Goal: Task Accomplishment & Management: Use online tool/utility

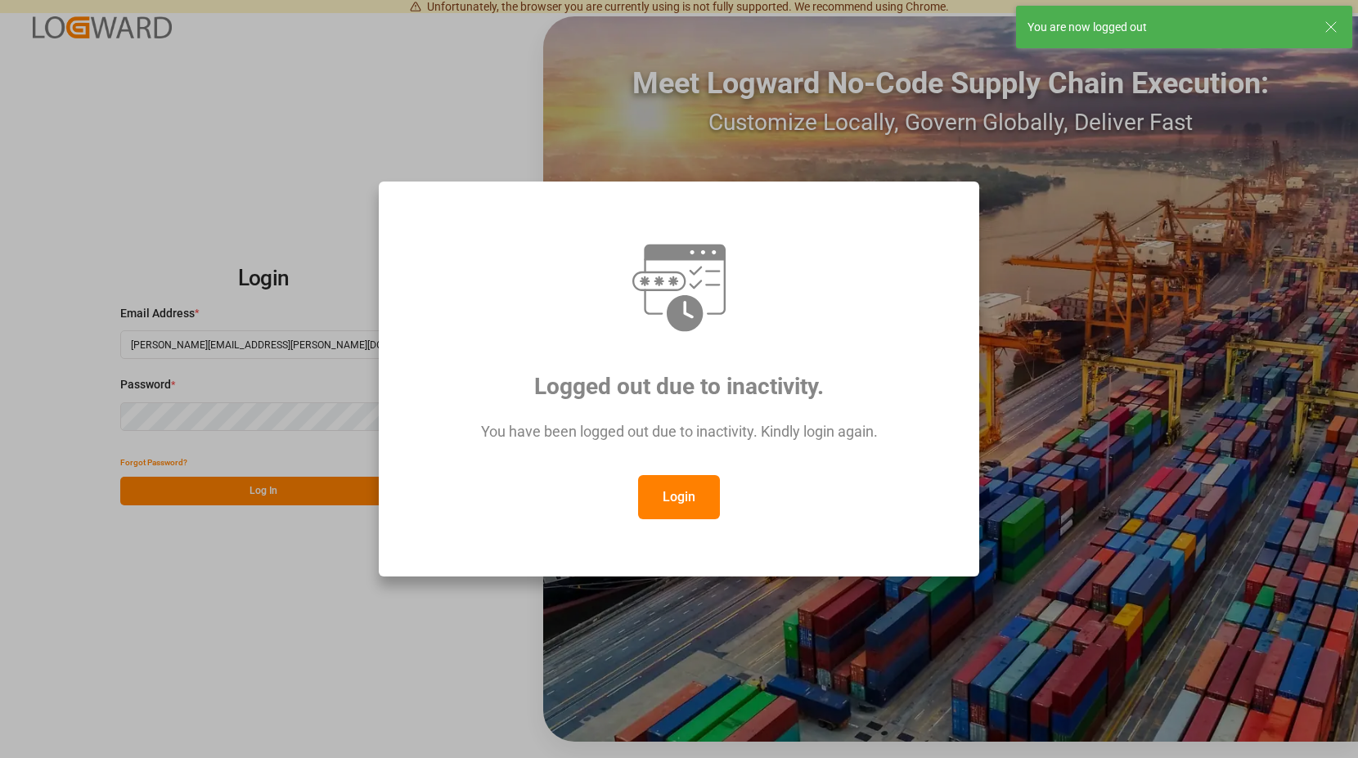
click at [696, 492] on button "Login" at bounding box center [679, 497] width 82 height 44
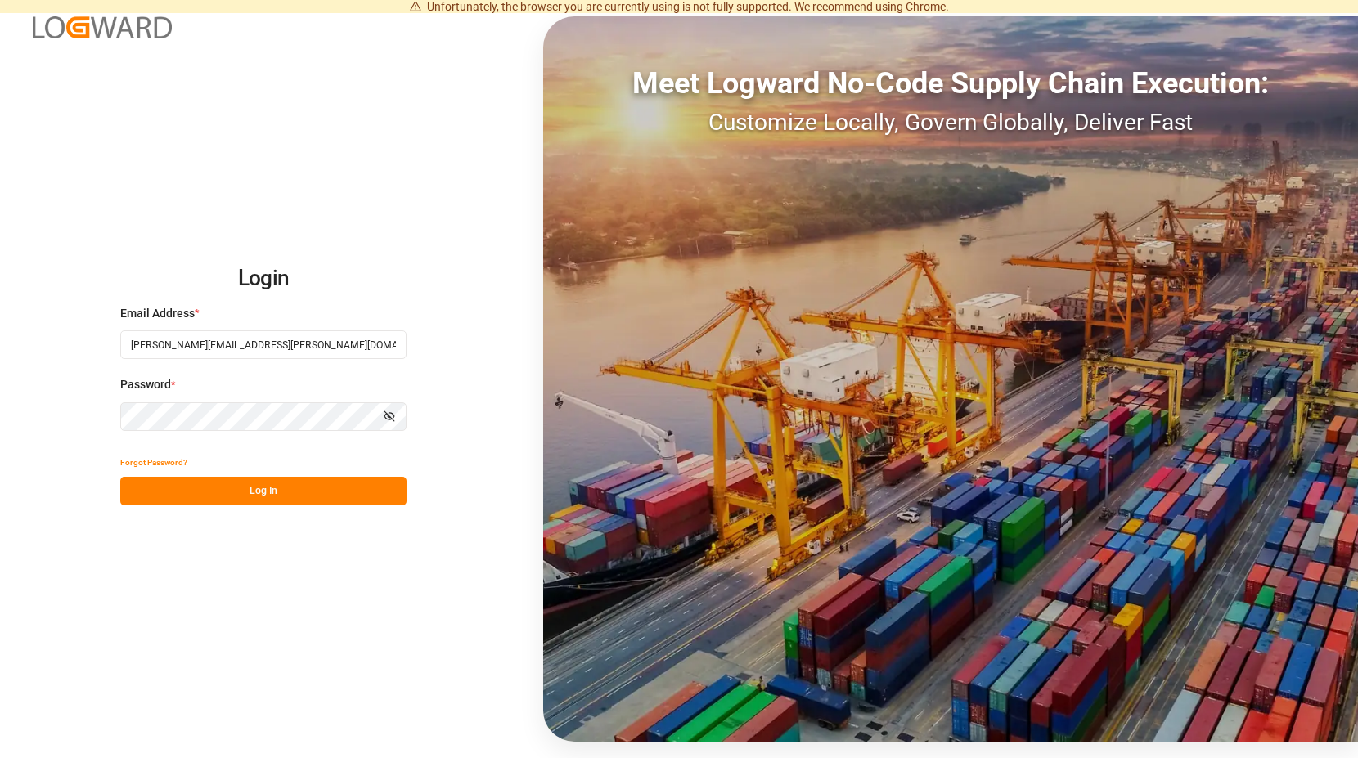
drag, startPoint x: 331, startPoint y: 483, endPoint x: 331, endPoint y: 286, distance: 196.4
click at [329, 481] on button "Log In" at bounding box center [263, 491] width 286 height 29
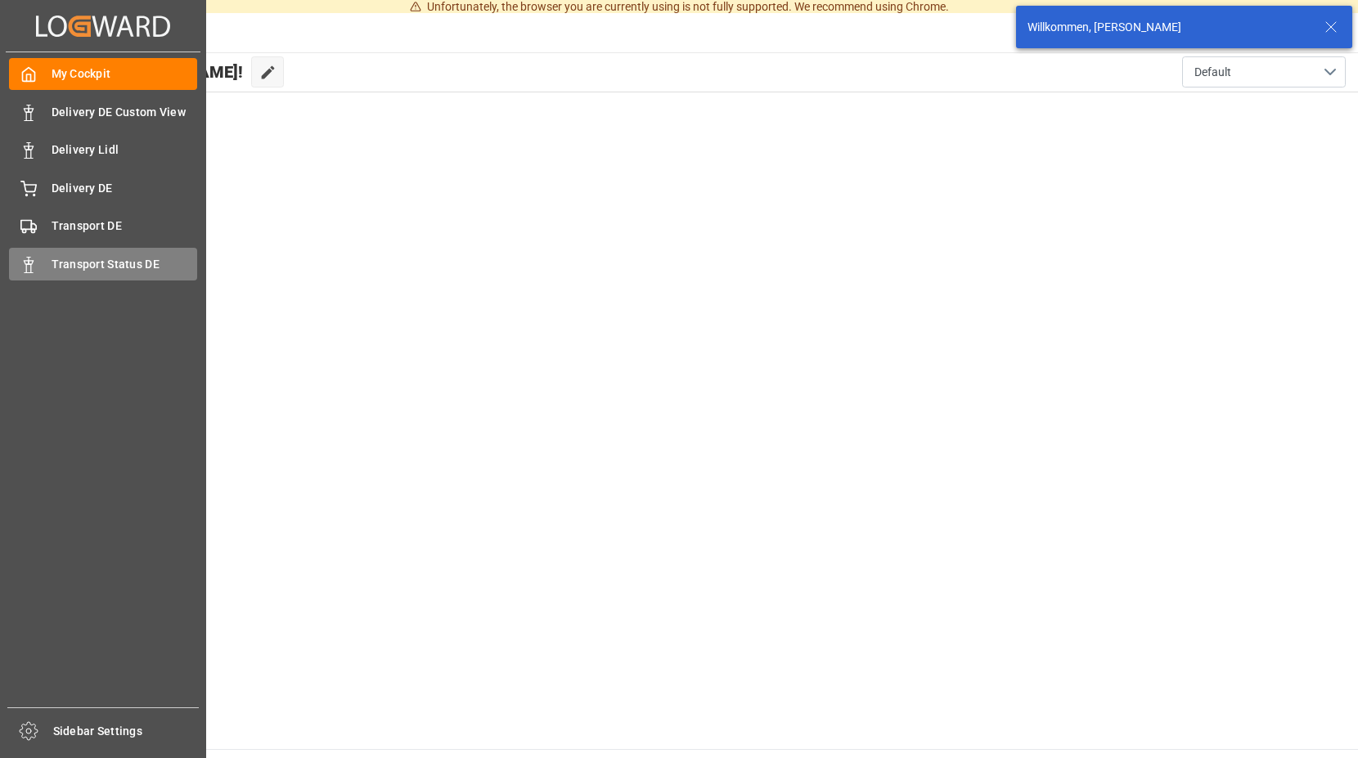
click at [54, 265] on span "Transport Status DE" at bounding box center [125, 264] width 146 height 17
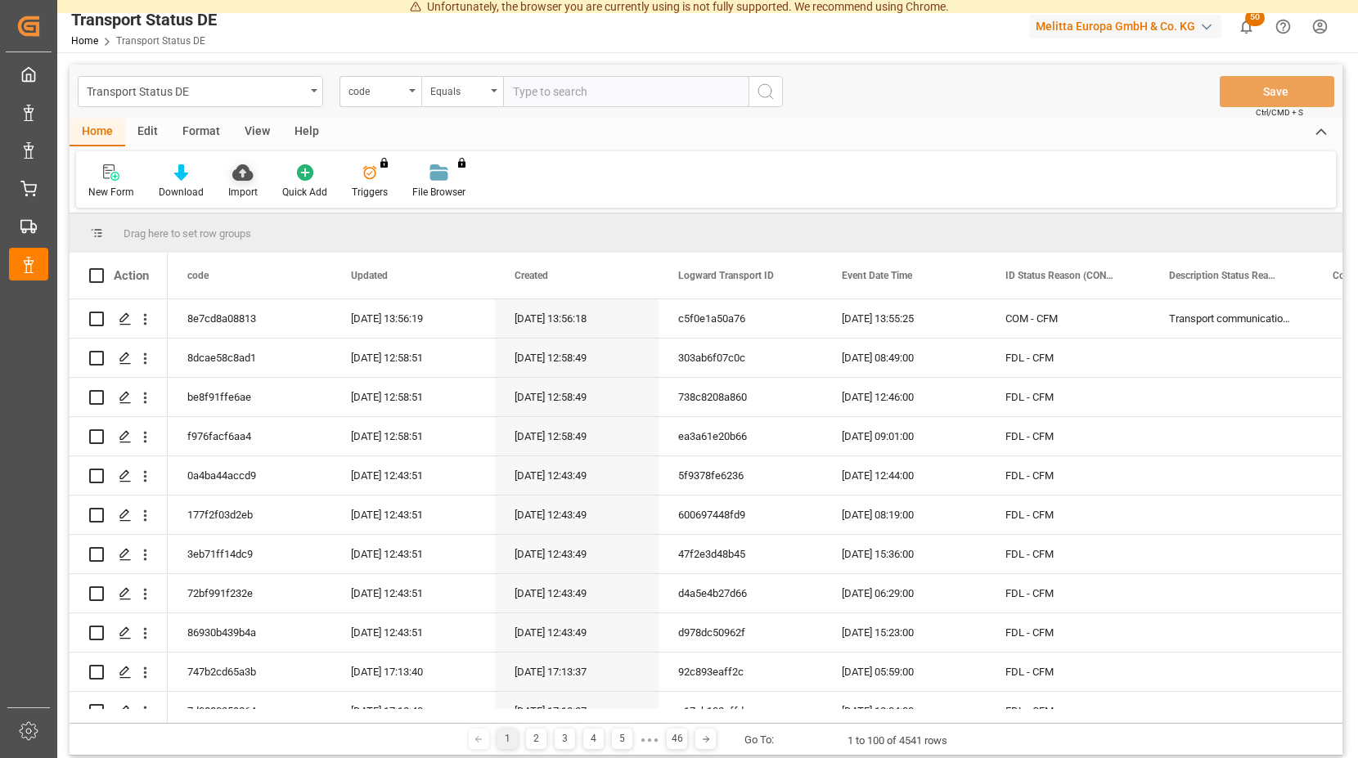
click at [236, 180] on icon at bounding box center [242, 172] width 20 height 16
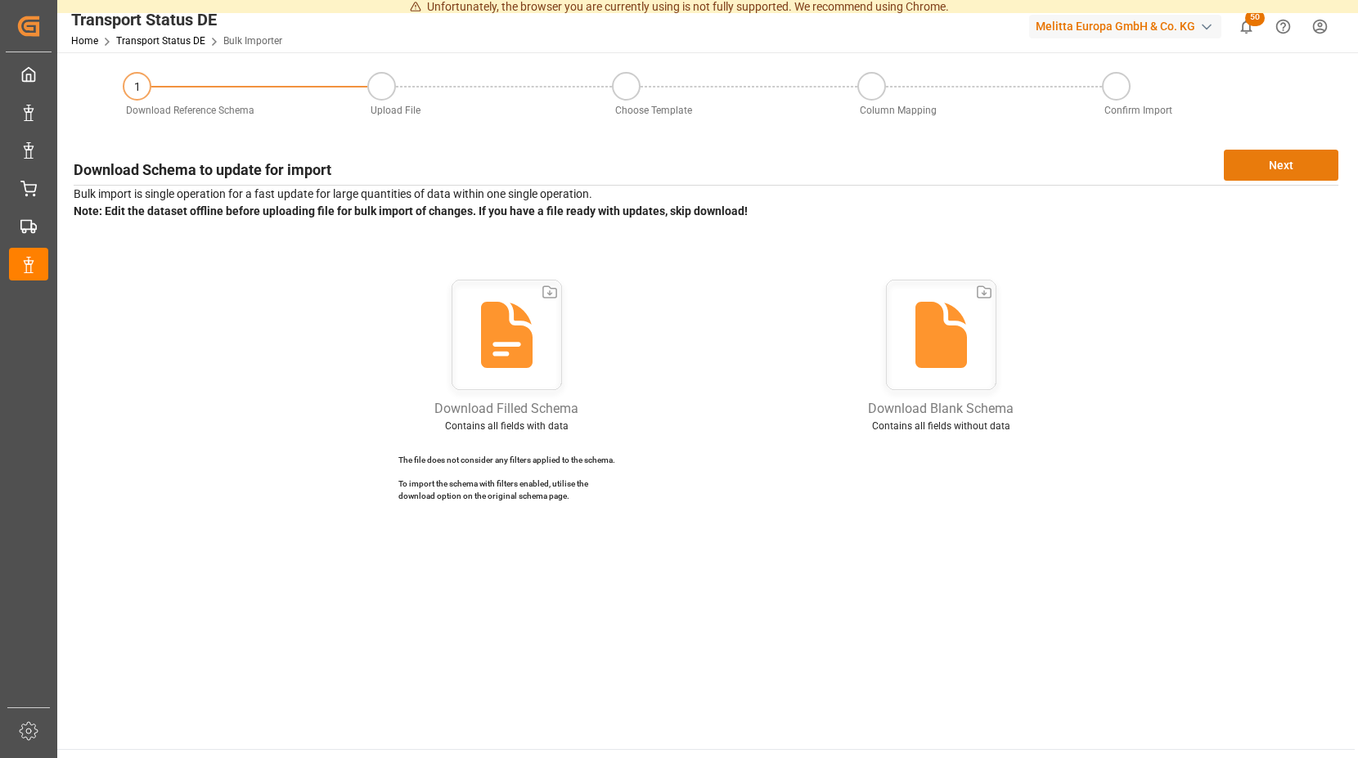
click at [1254, 163] on button "Next" at bounding box center [1281, 165] width 115 height 31
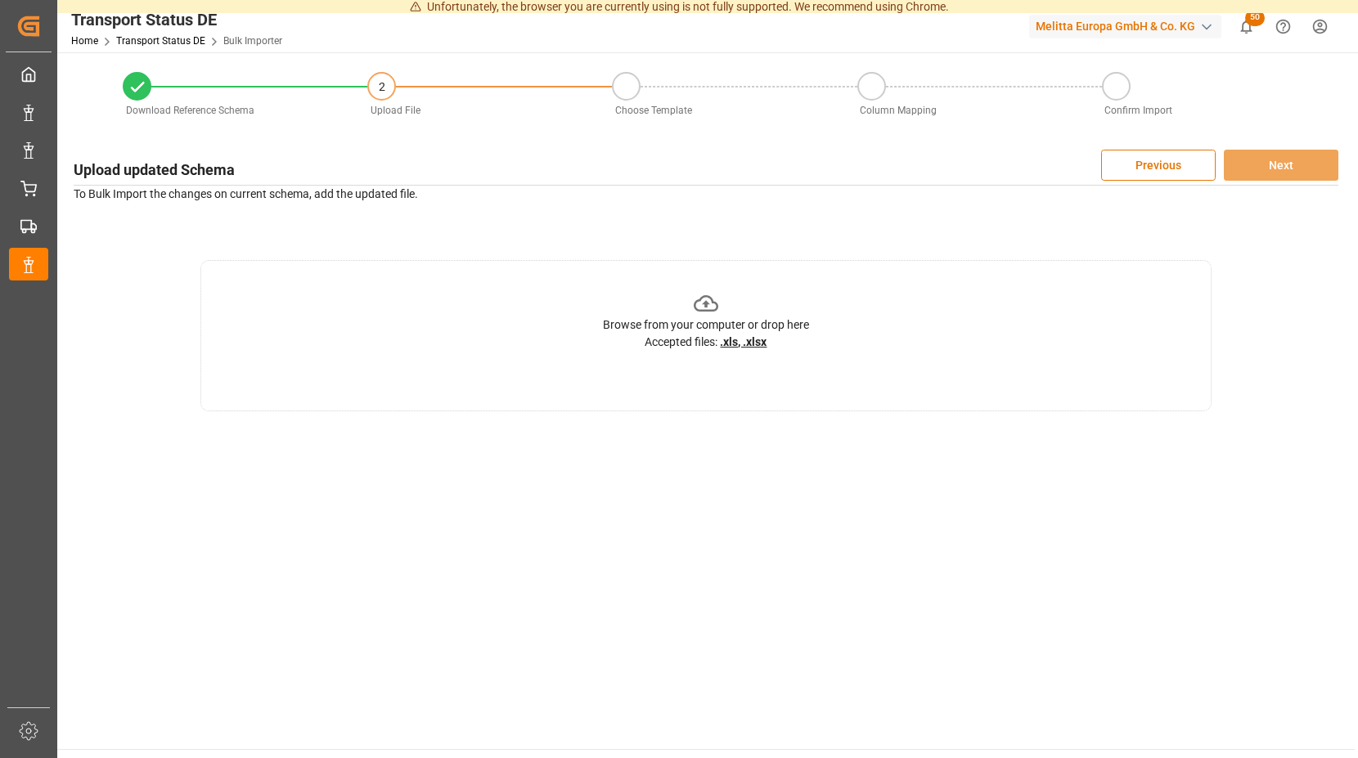
click at [708, 305] on icon at bounding box center [706, 303] width 25 height 16
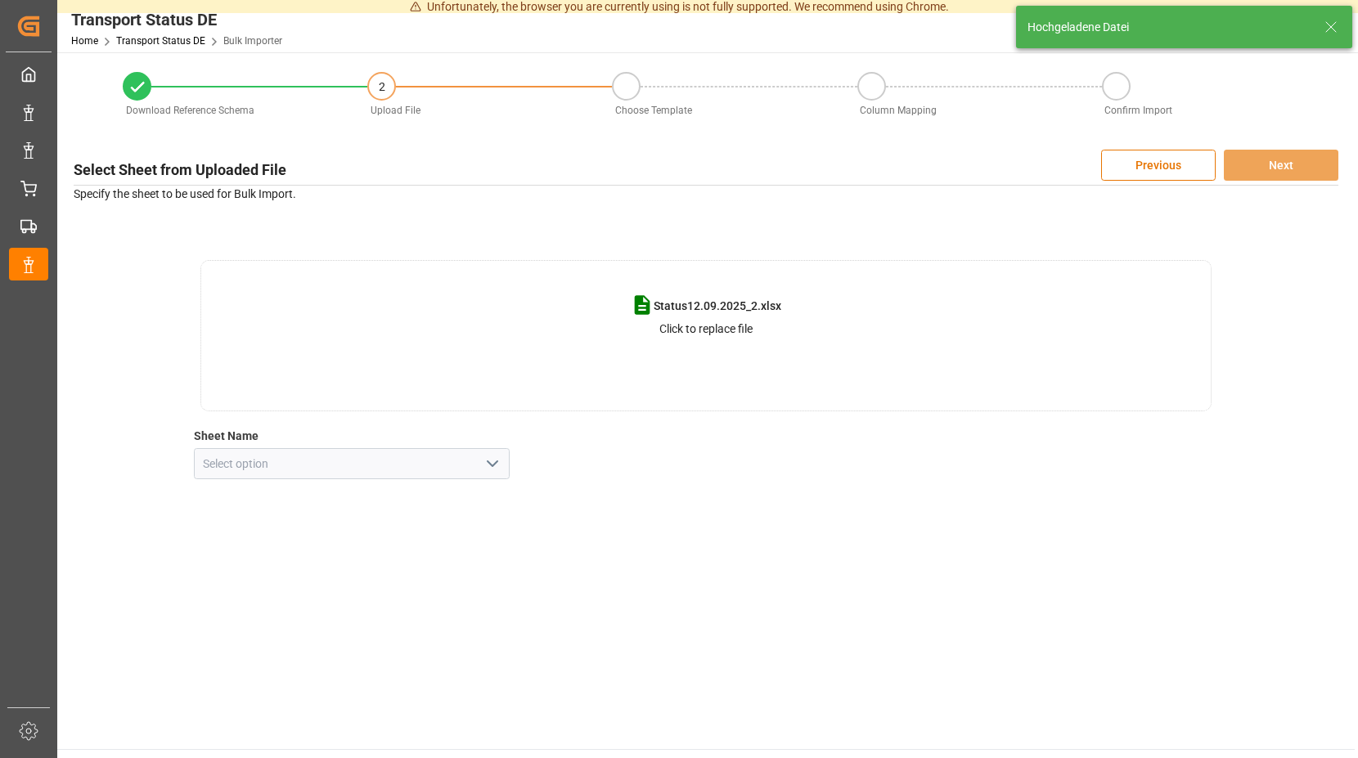
click at [499, 463] on icon "open menu" at bounding box center [493, 464] width 20 height 20
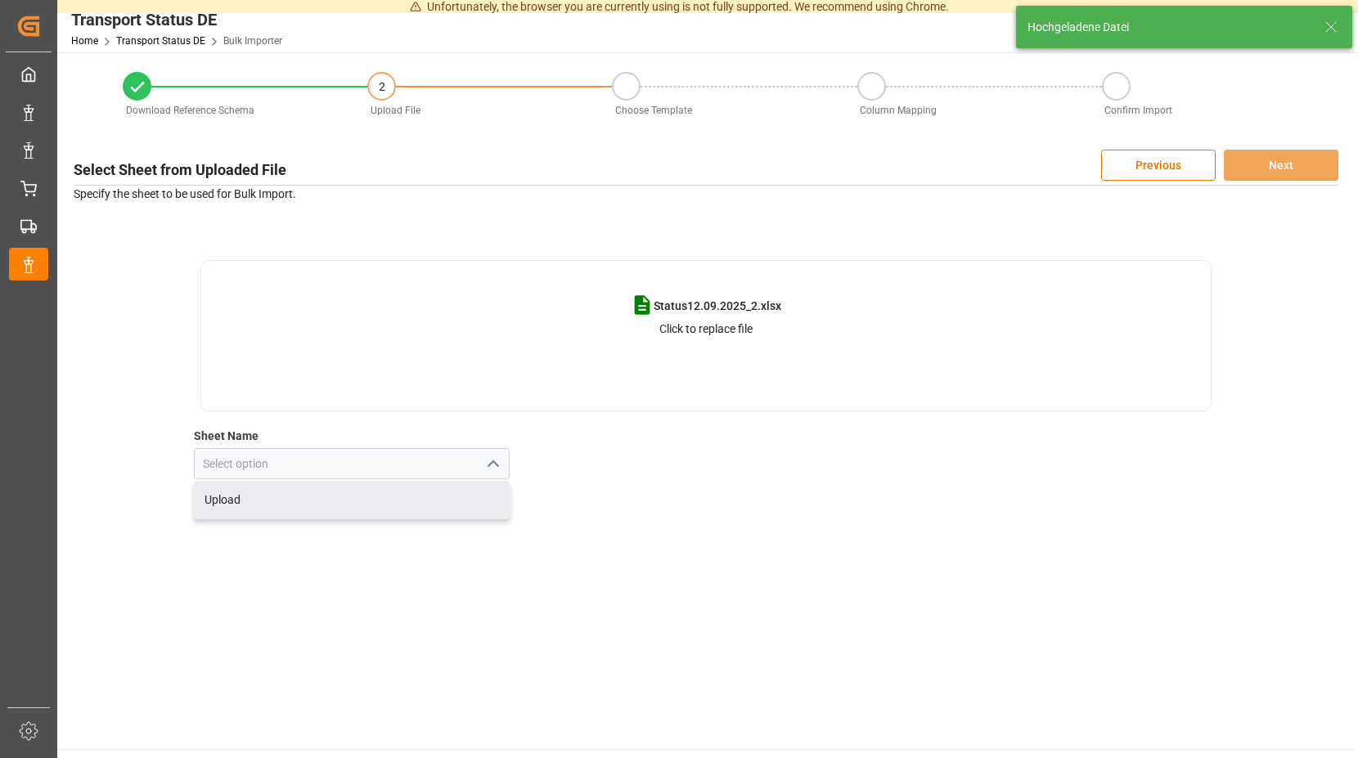
drag, startPoint x: 313, startPoint y: 504, endPoint x: 637, endPoint y: 434, distance: 331.5
click at [326, 501] on div "Upload" at bounding box center [352, 500] width 315 height 37
type input "Upload"
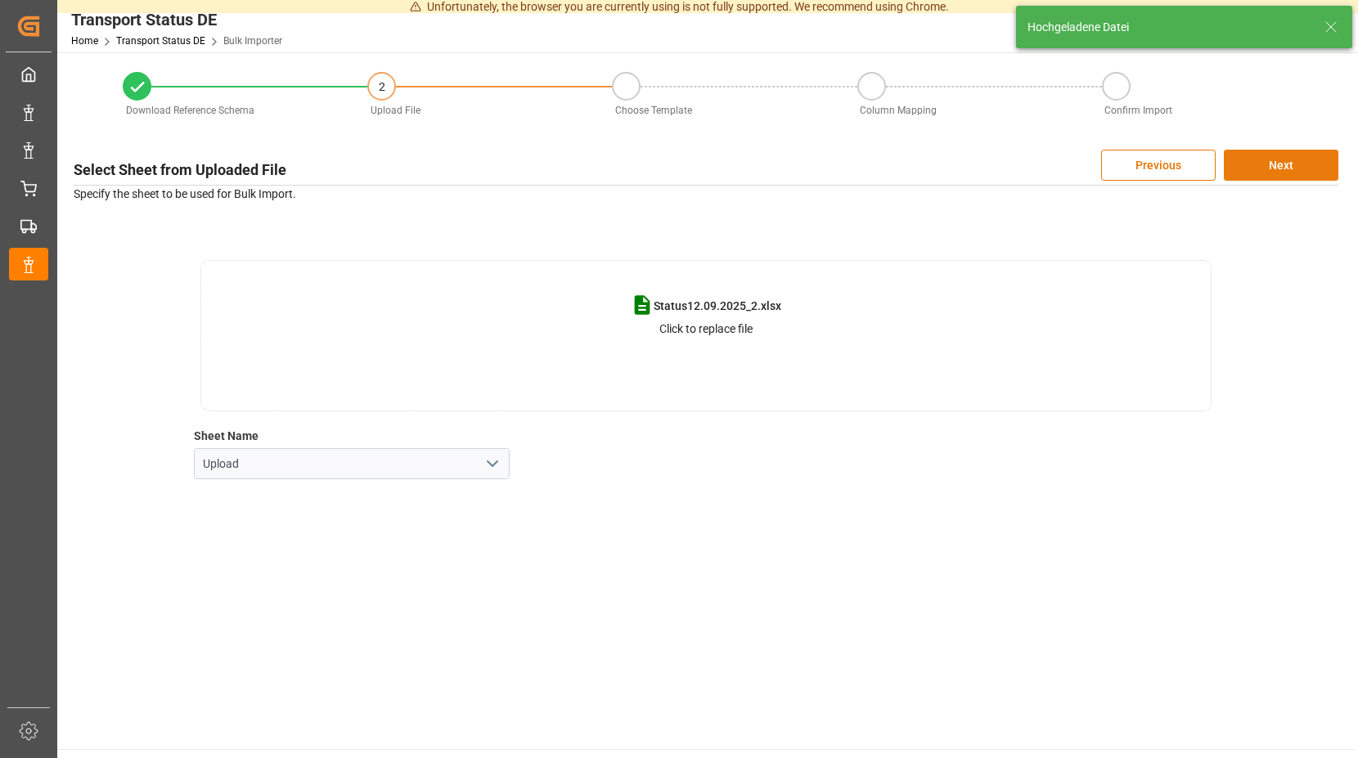
click at [1296, 164] on button "Next" at bounding box center [1281, 165] width 115 height 31
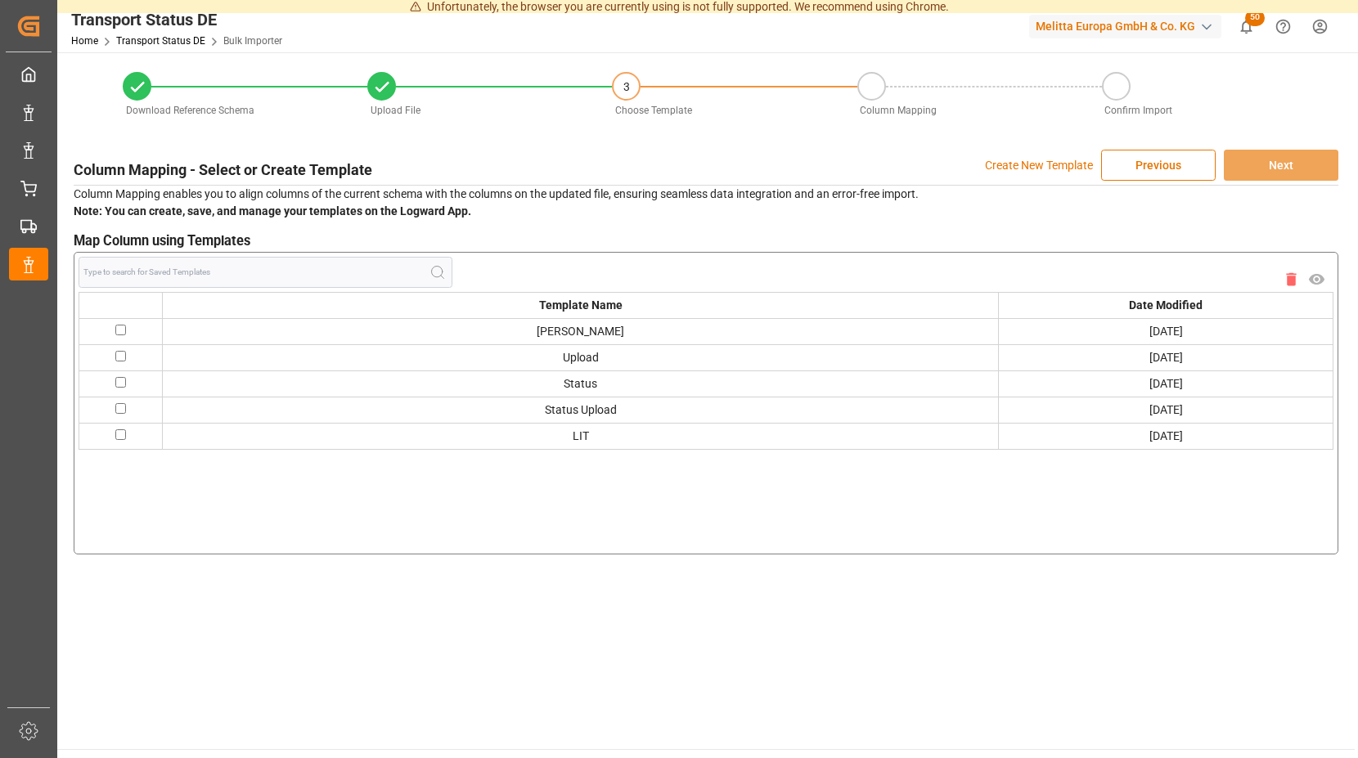
click at [117, 327] on input "checkbox" at bounding box center [120, 330] width 11 height 11
checkbox input "true"
click at [1278, 165] on button "Next" at bounding box center [1281, 165] width 115 height 31
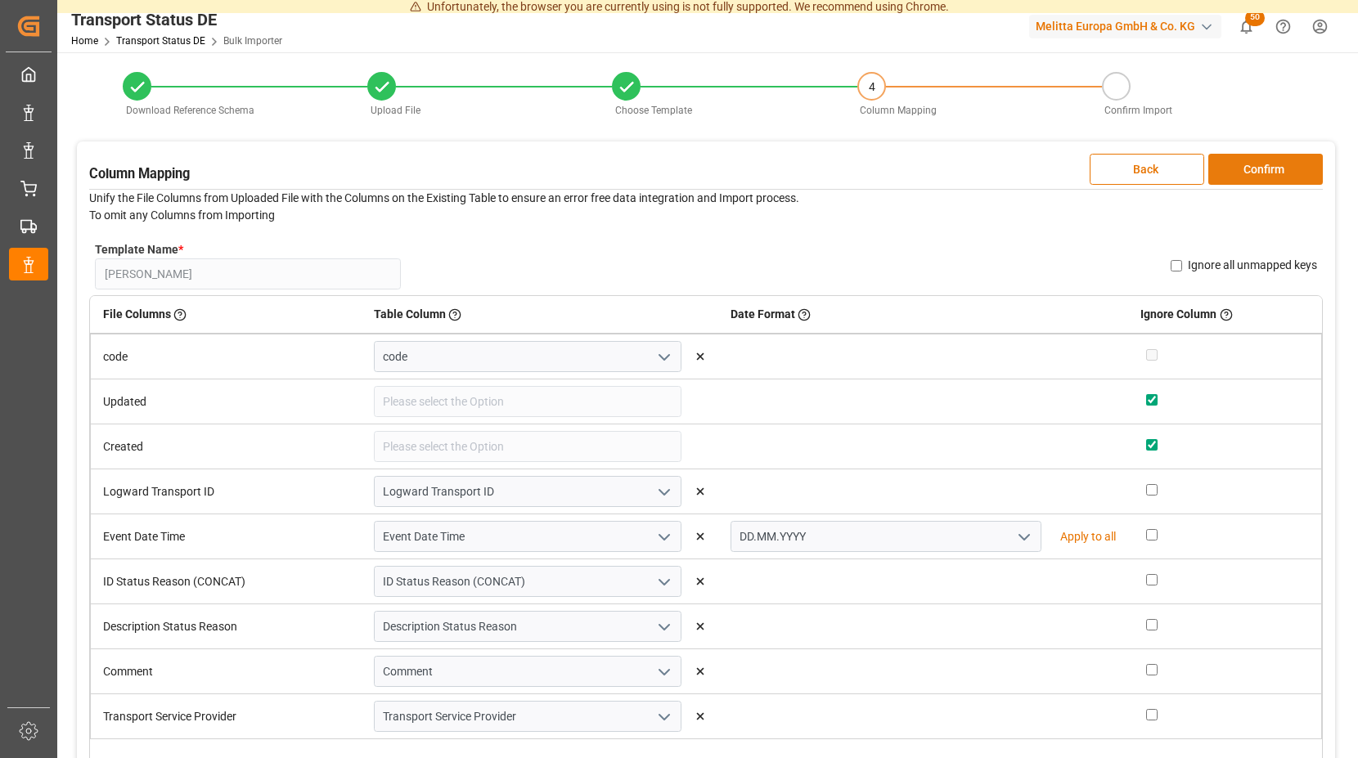
click at [1257, 169] on button "Confirm" at bounding box center [1265, 169] width 115 height 31
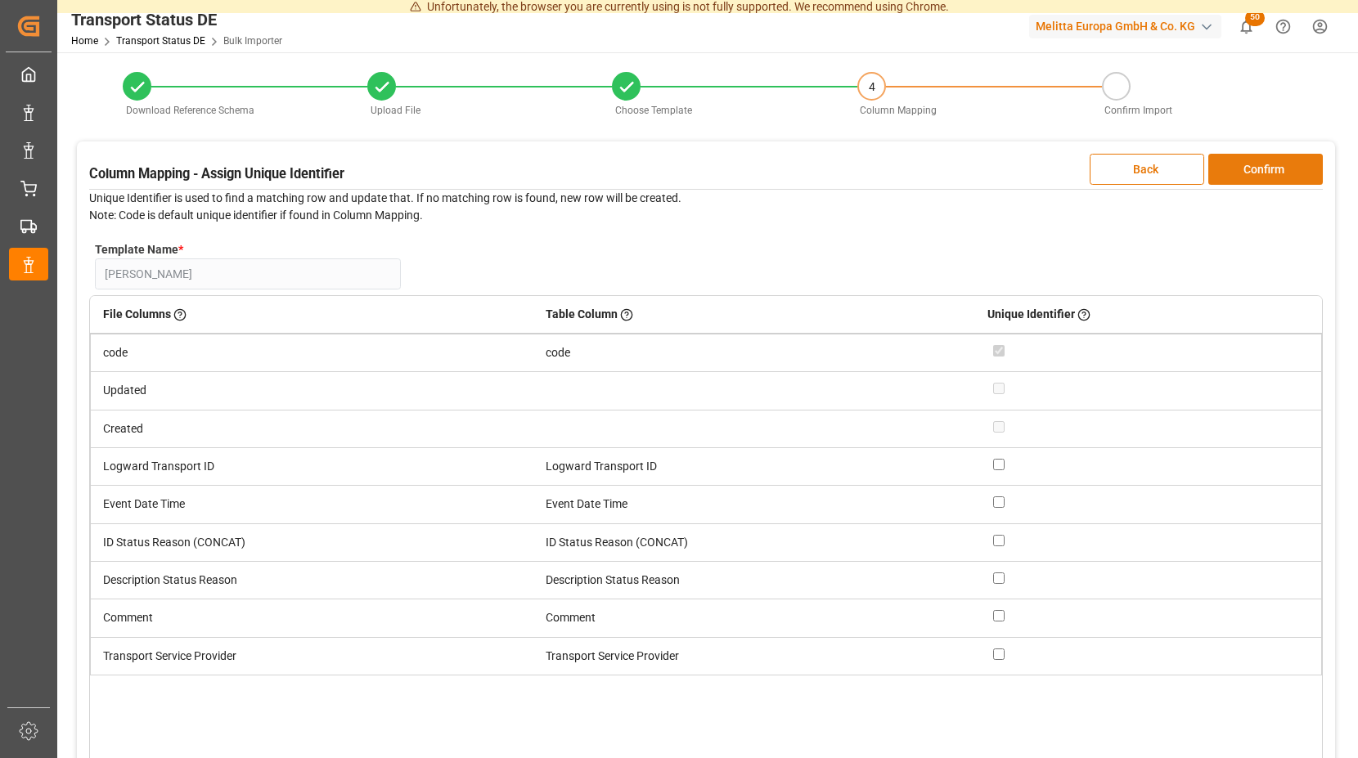
click at [1250, 167] on button "Confirm" at bounding box center [1265, 169] width 115 height 31
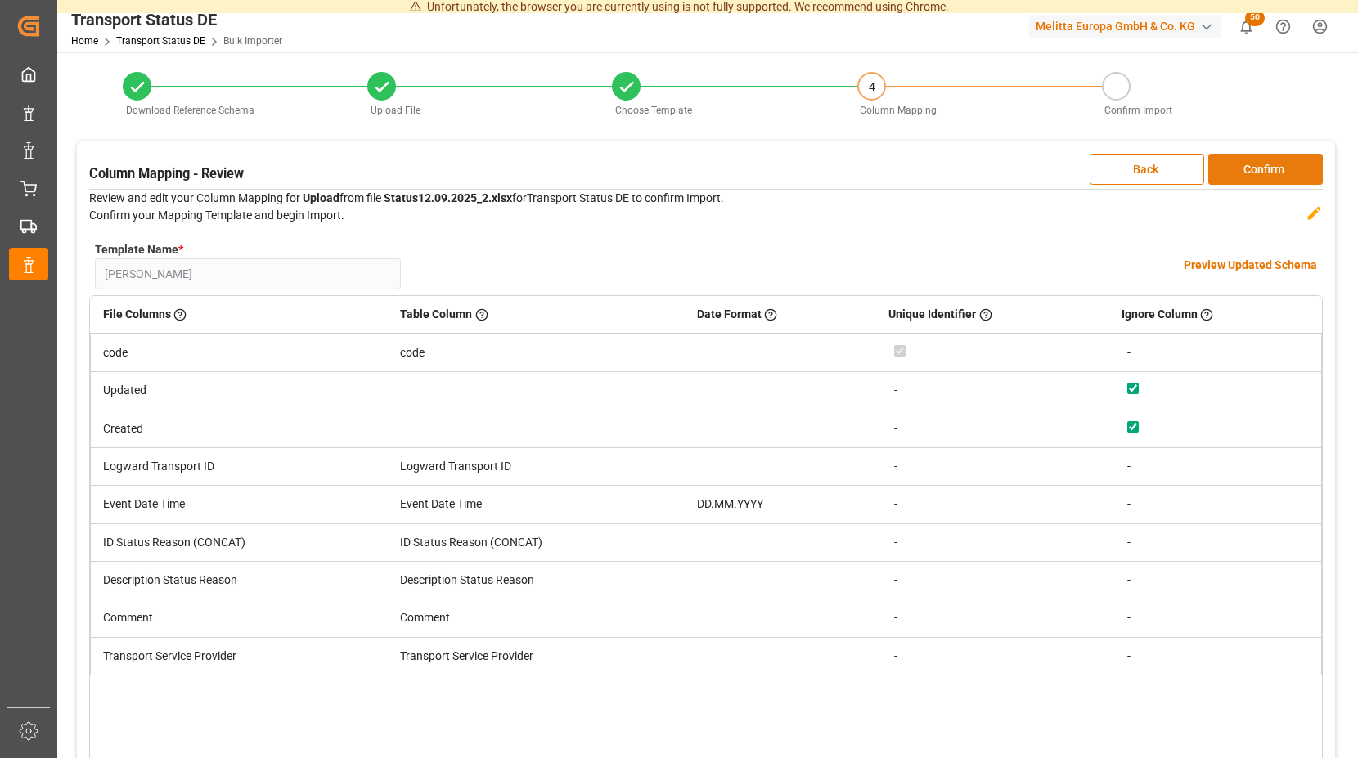
click at [1249, 166] on button "Confirm" at bounding box center [1265, 169] width 115 height 31
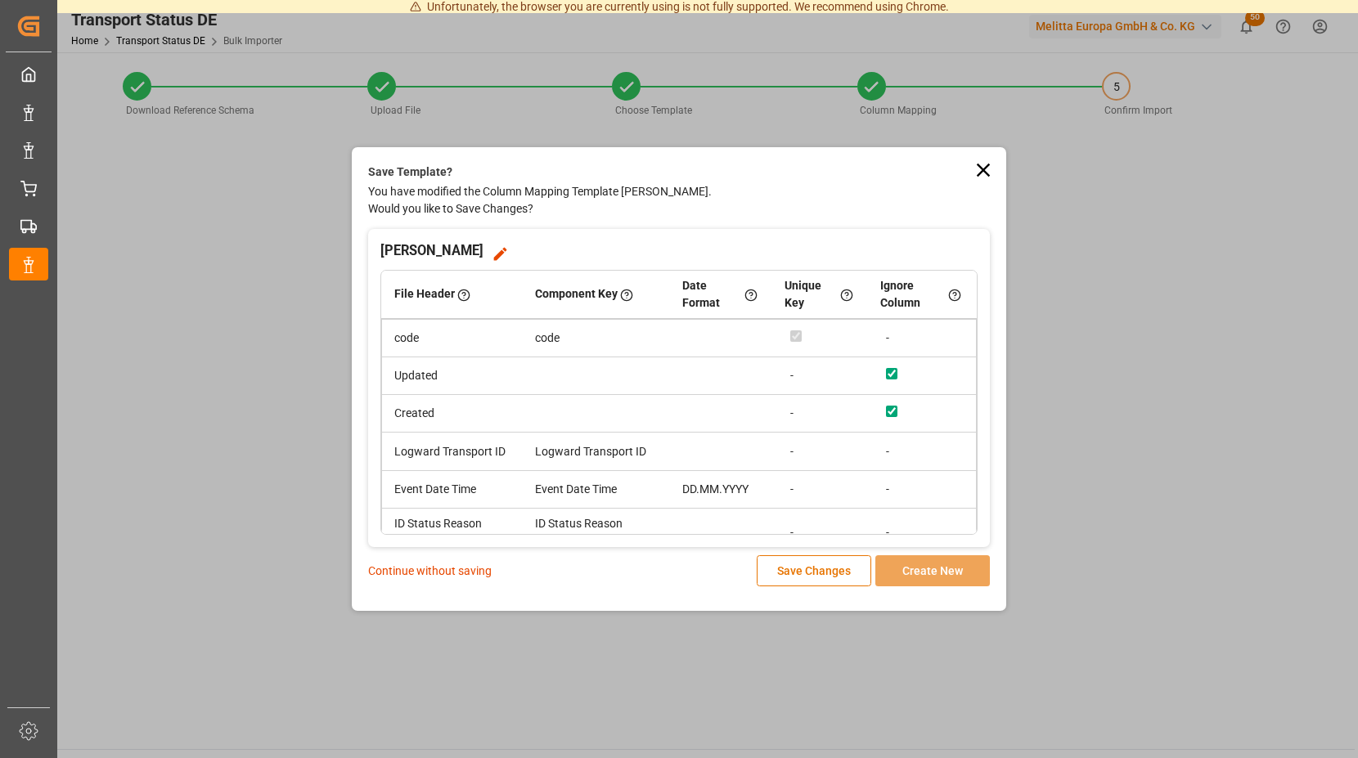
click at [430, 563] on p "Continue without saving" at bounding box center [430, 571] width 124 height 17
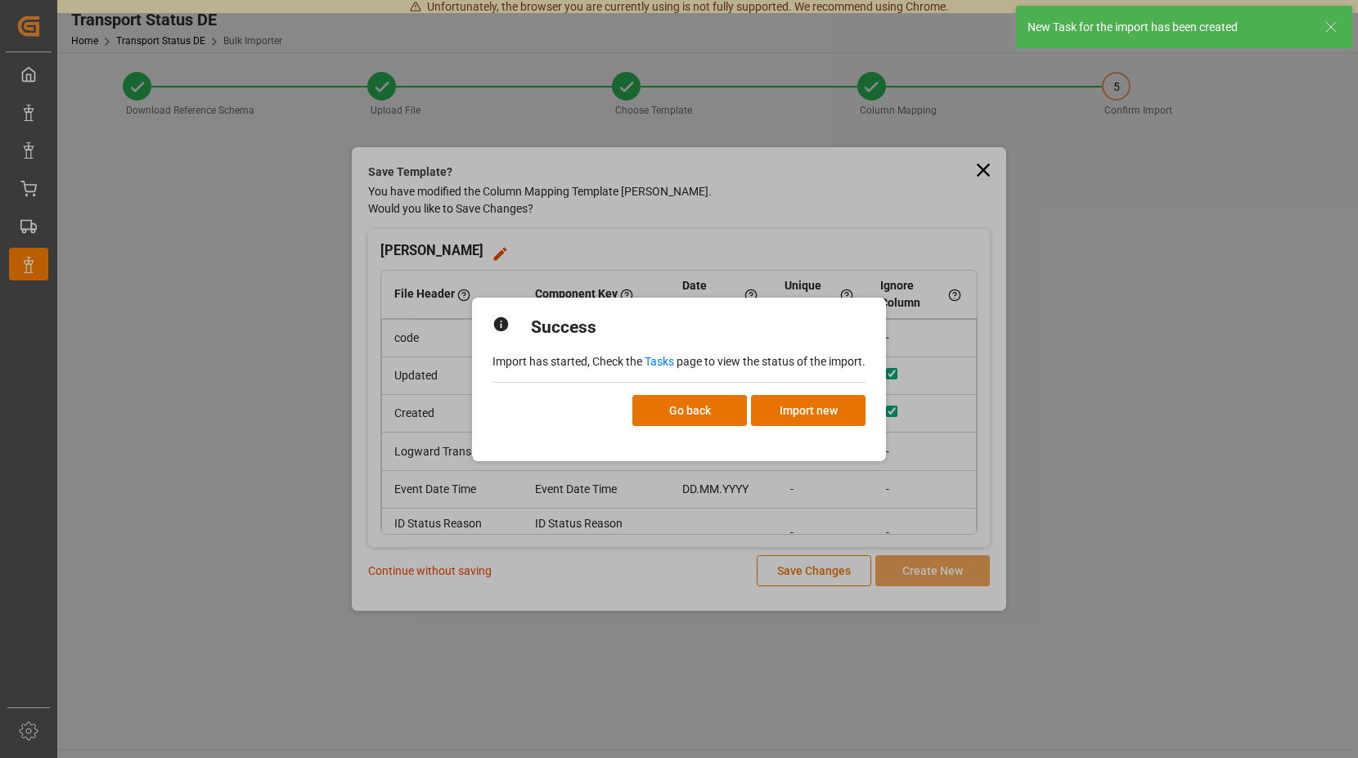
click at [664, 358] on link "Tasks" at bounding box center [659, 361] width 29 height 13
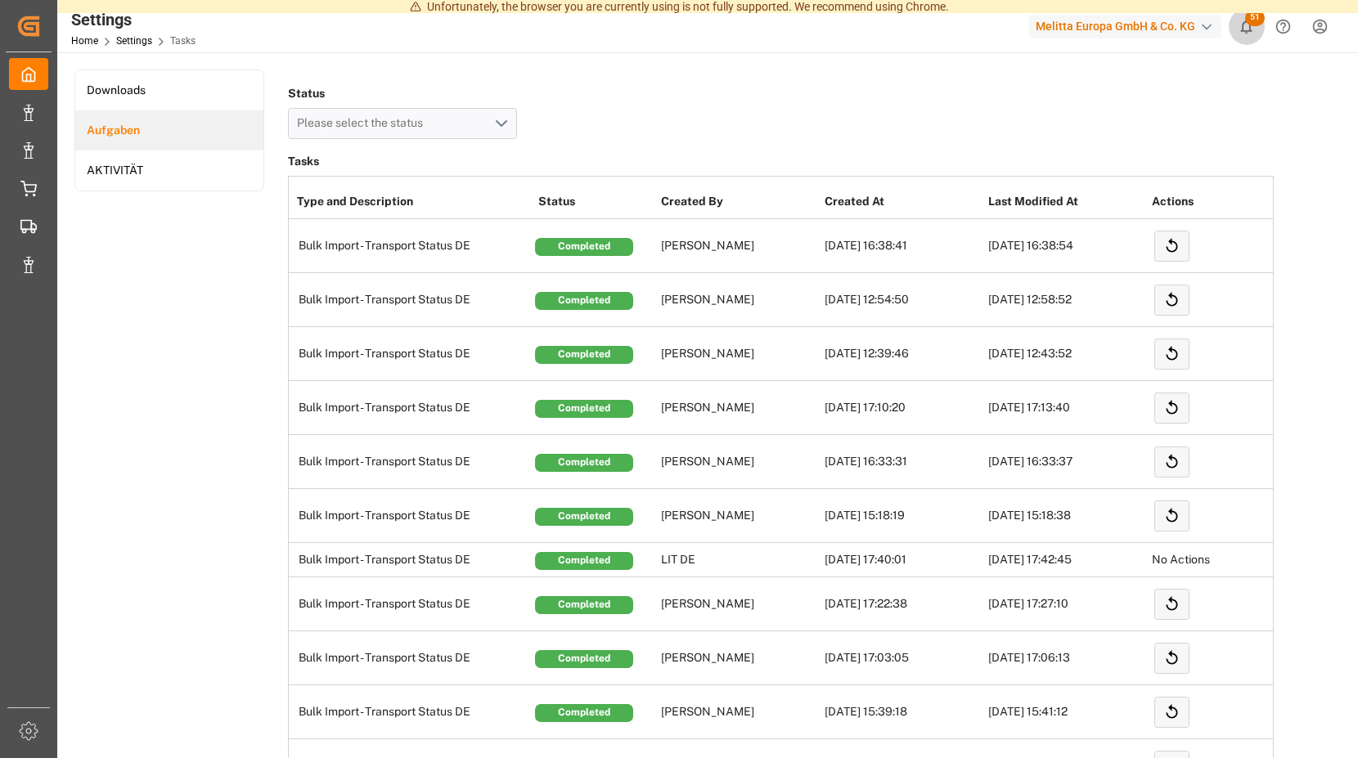
click at [1255, 24] on span "51" at bounding box center [1255, 18] width 20 height 16
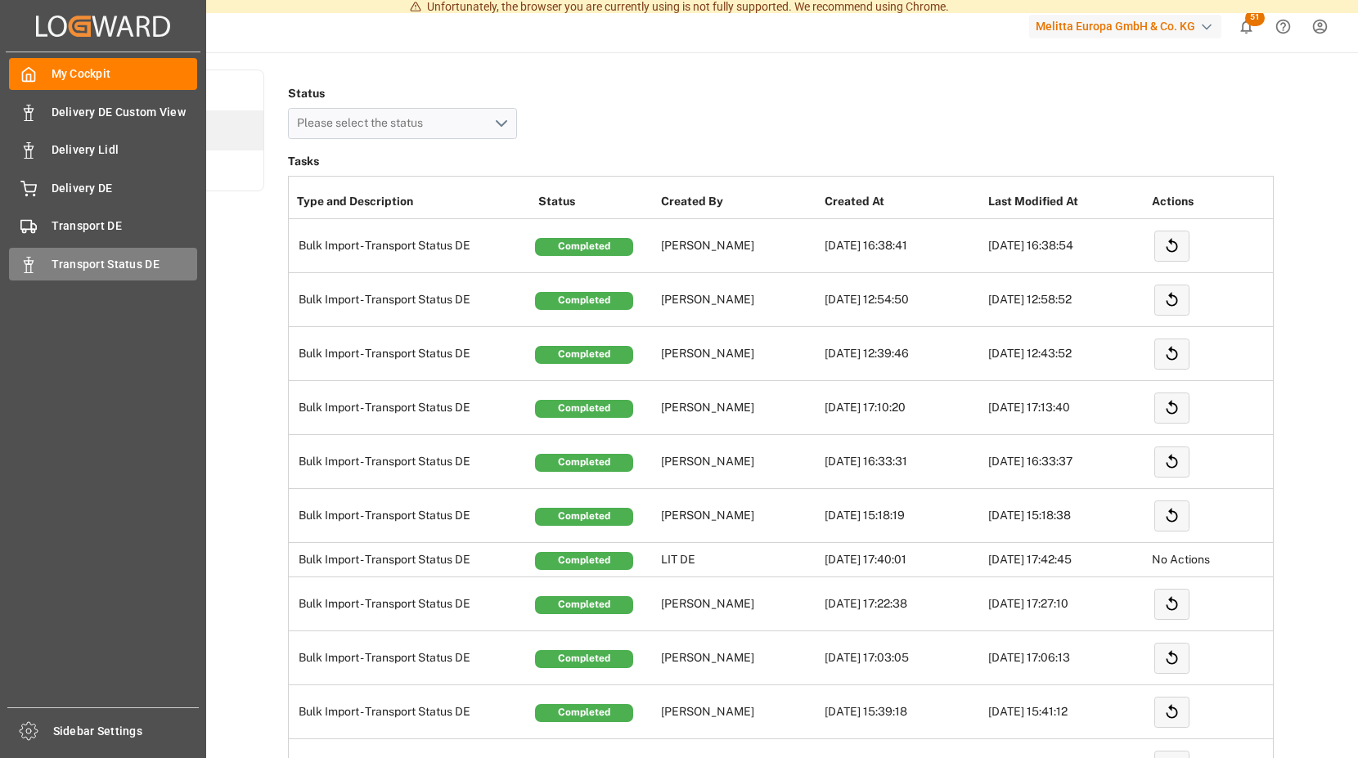
click at [47, 256] on div "Transport Status DE Transport Status DE" at bounding box center [103, 264] width 188 height 32
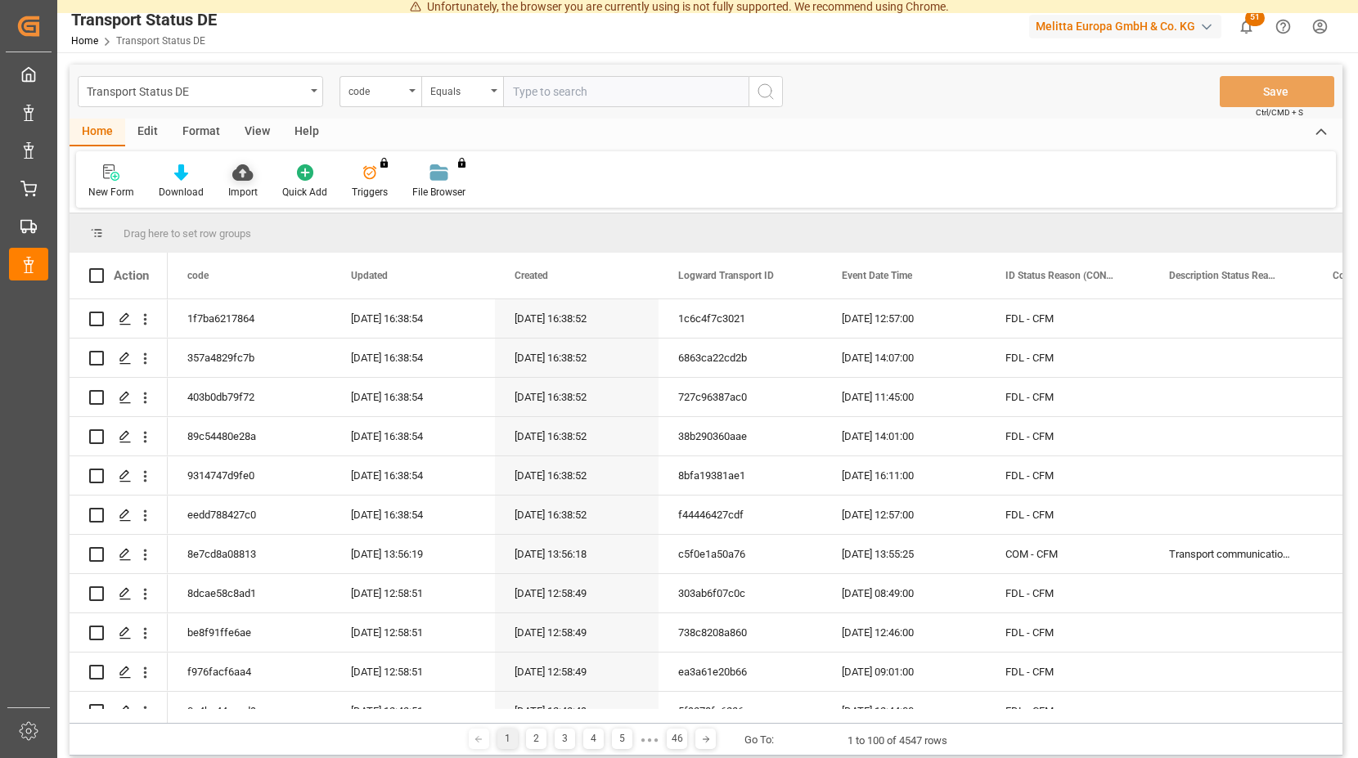
click at [250, 178] on icon at bounding box center [242, 172] width 20 height 16
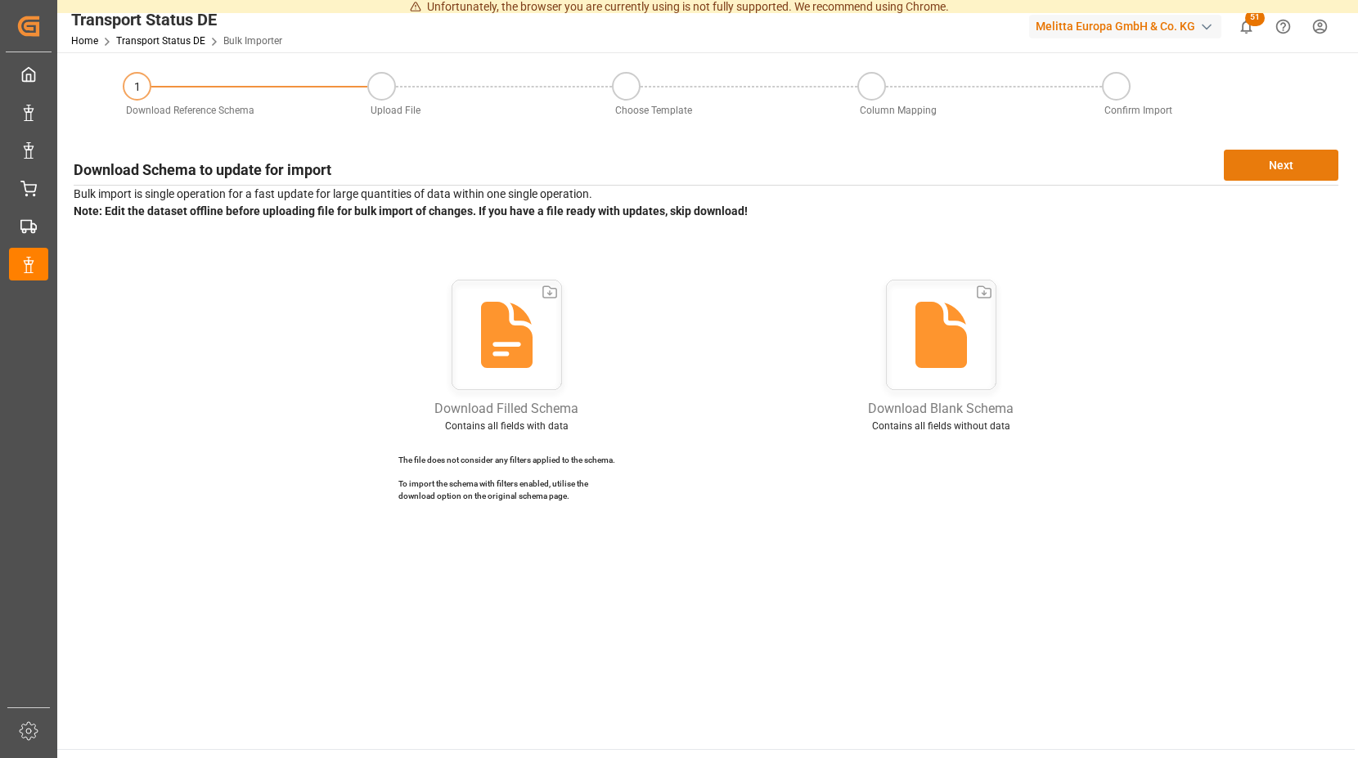
click at [1294, 163] on button "Next" at bounding box center [1281, 165] width 115 height 31
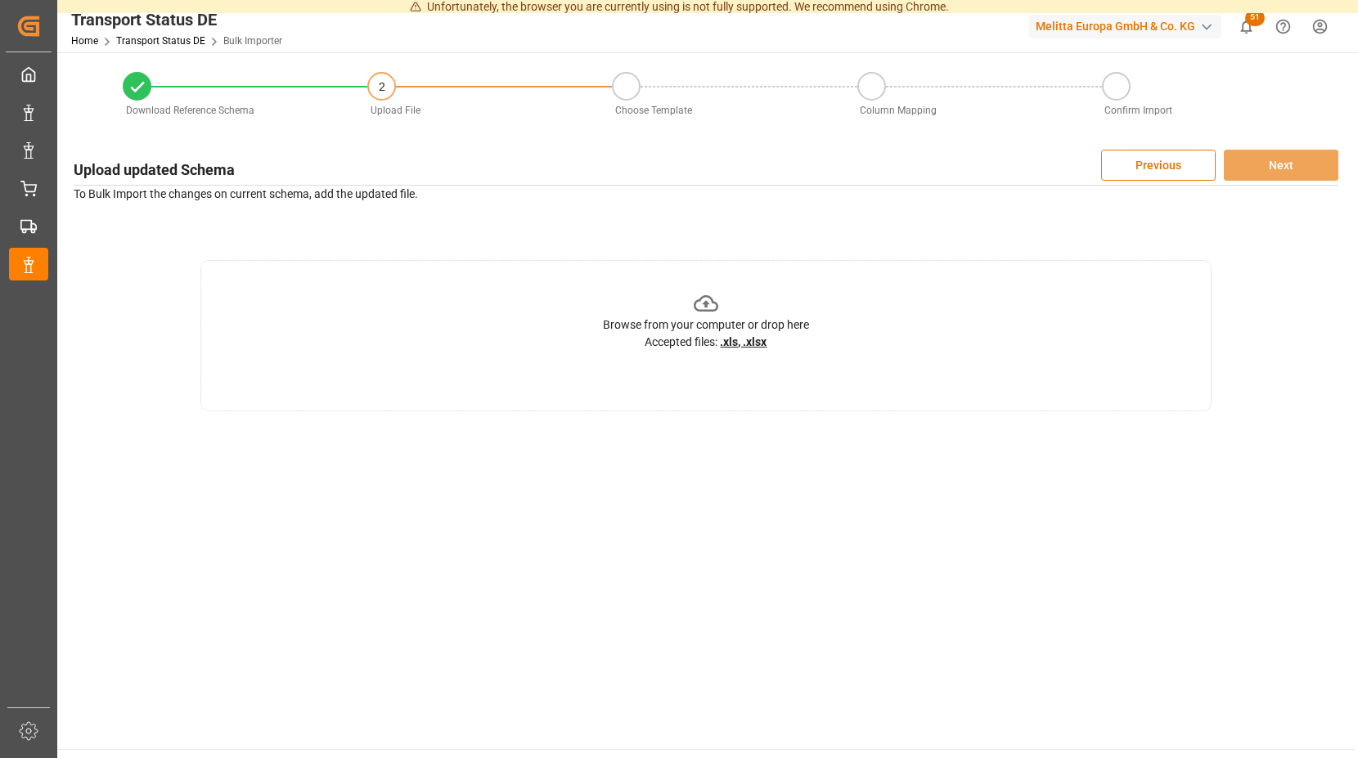
click at [704, 299] on icon at bounding box center [706, 303] width 25 height 25
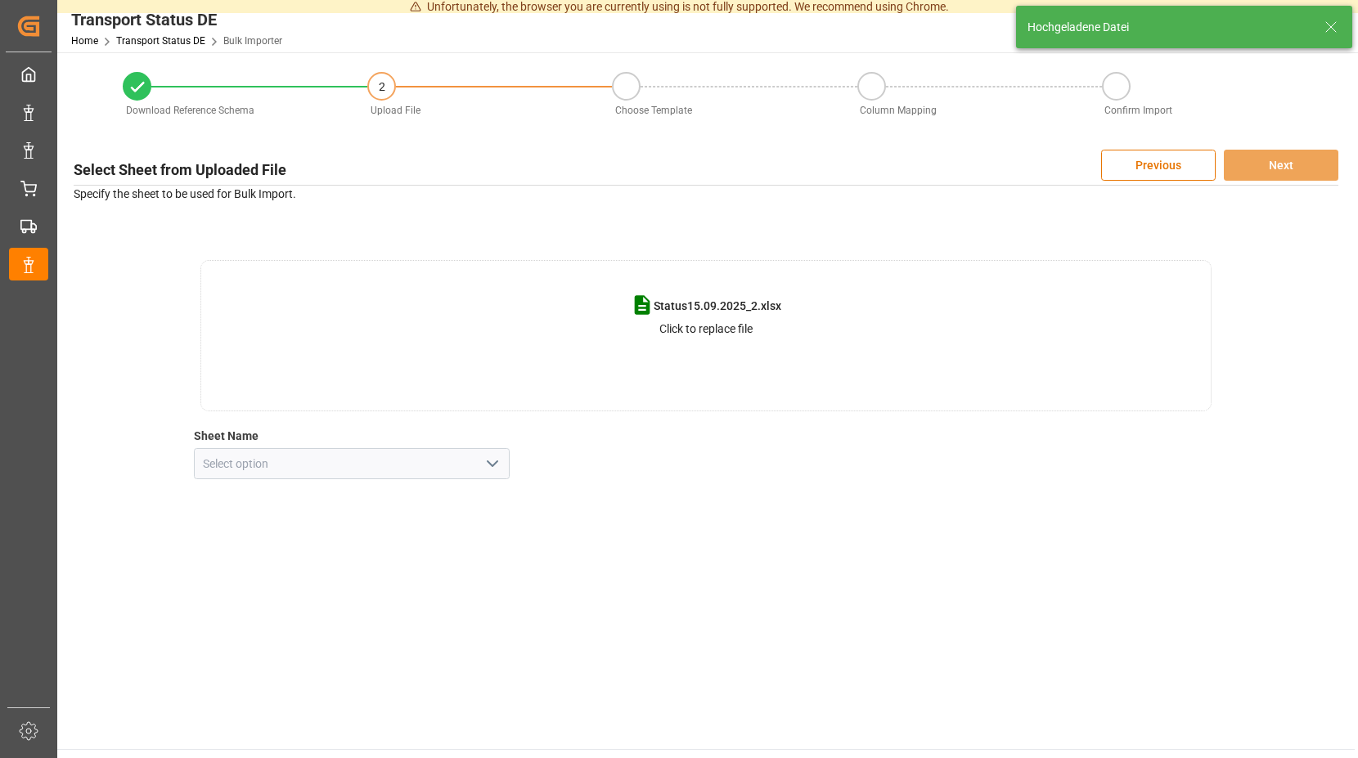
click at [494, 468] on icon "open menu" at bounding box center [493, 464] width 20 height 20
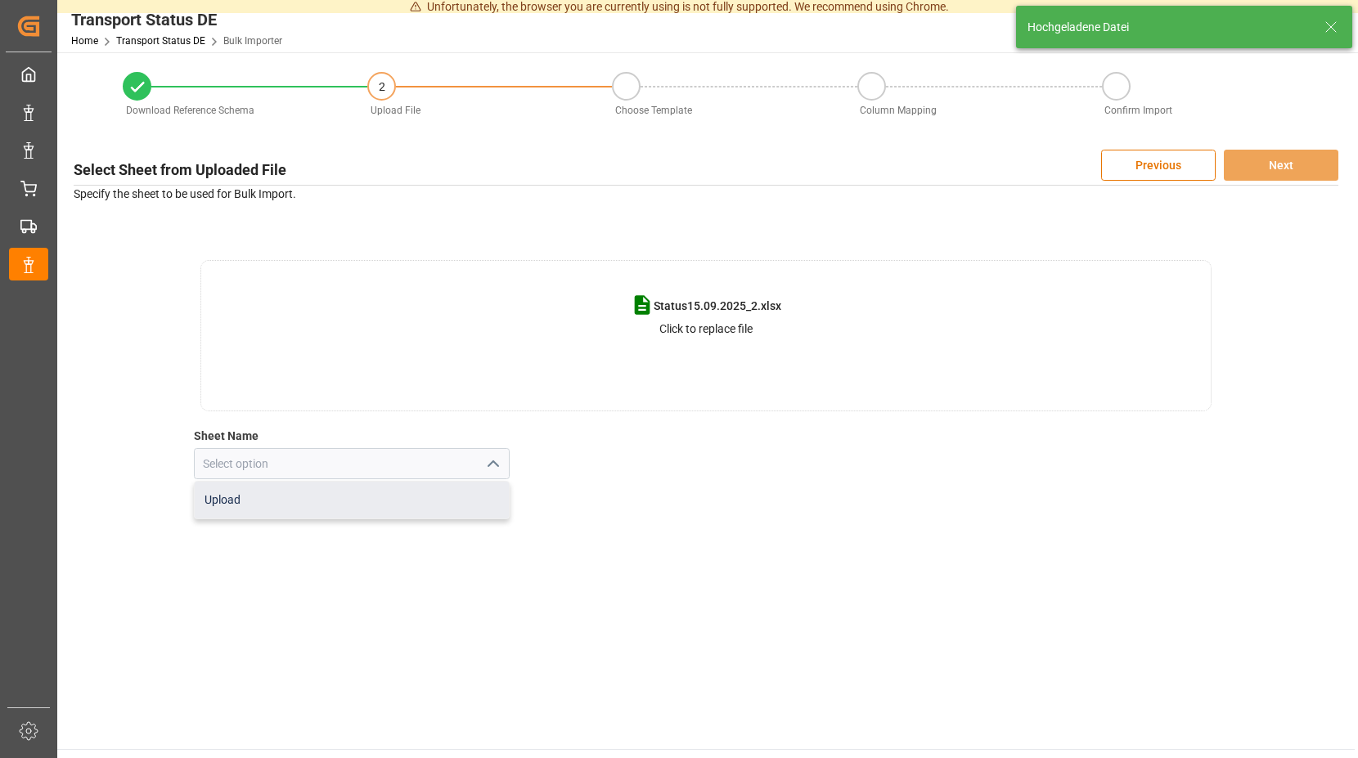
click at [293, 499] on div "Upload" at bounding box center [352, 500] width 315 height 37
type input "Upload"
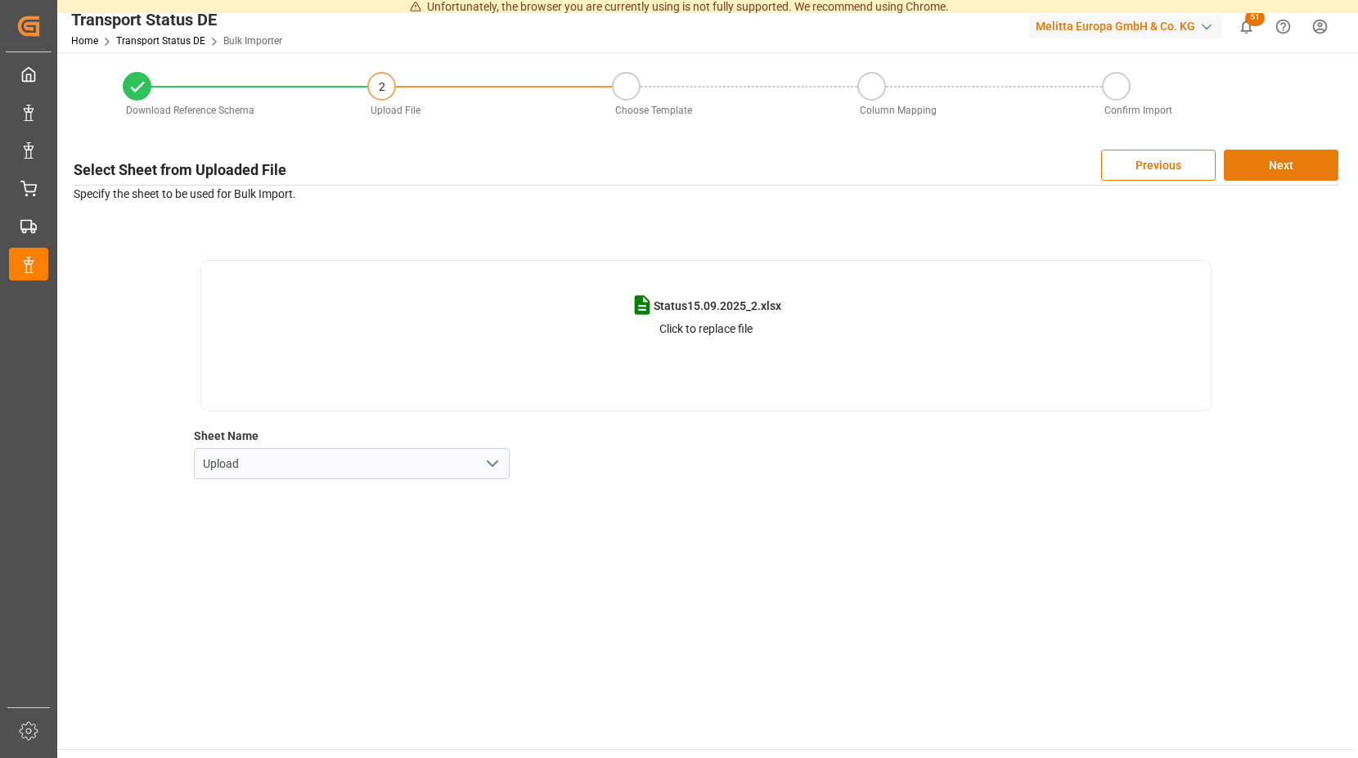
click at [1295, 167] on button "Next" at bounding box center [1281, 165] width 115 height 31
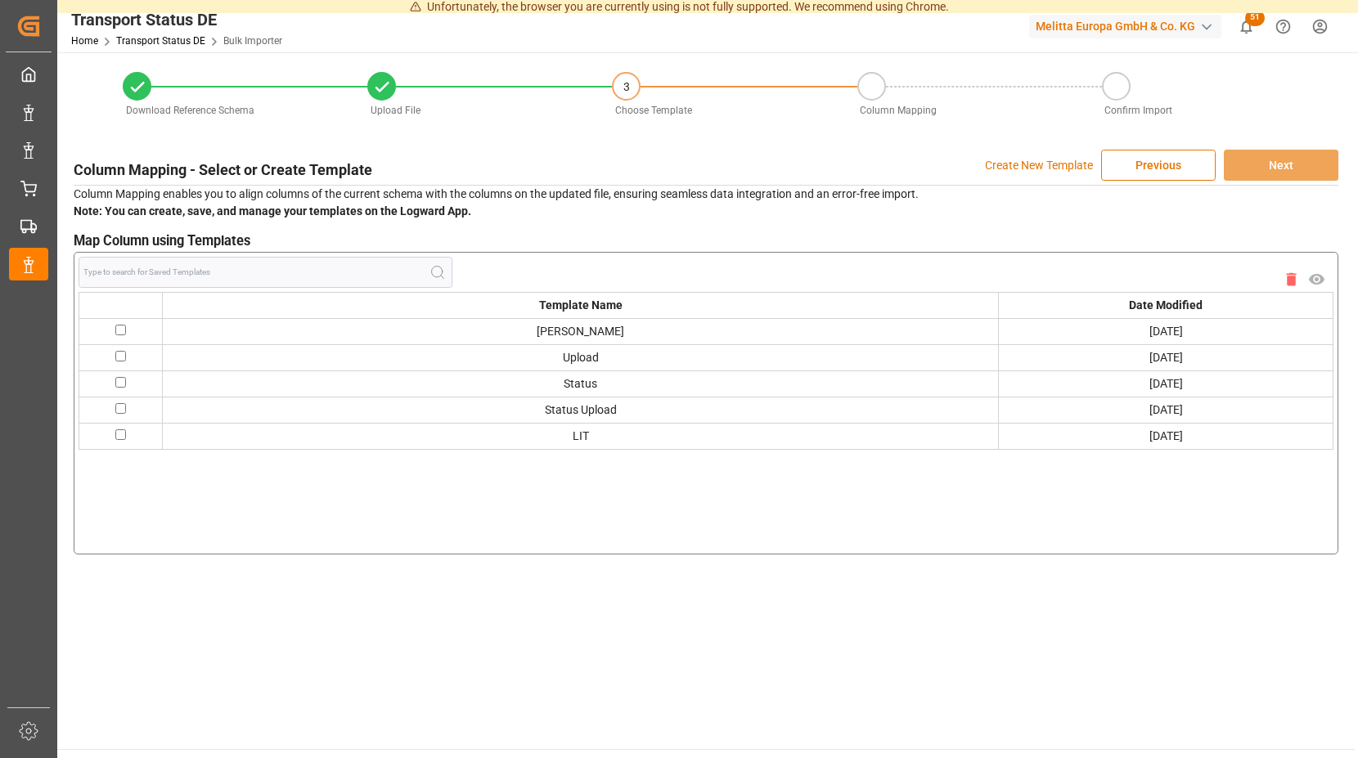
click at [126, 333] on input "checkbox" at bounding box center [120, 330] width 11 height 11
checkbox input "true"
click at [1285, 169] on button "Next" at bounding box center [1281, 165] width 115 height 31
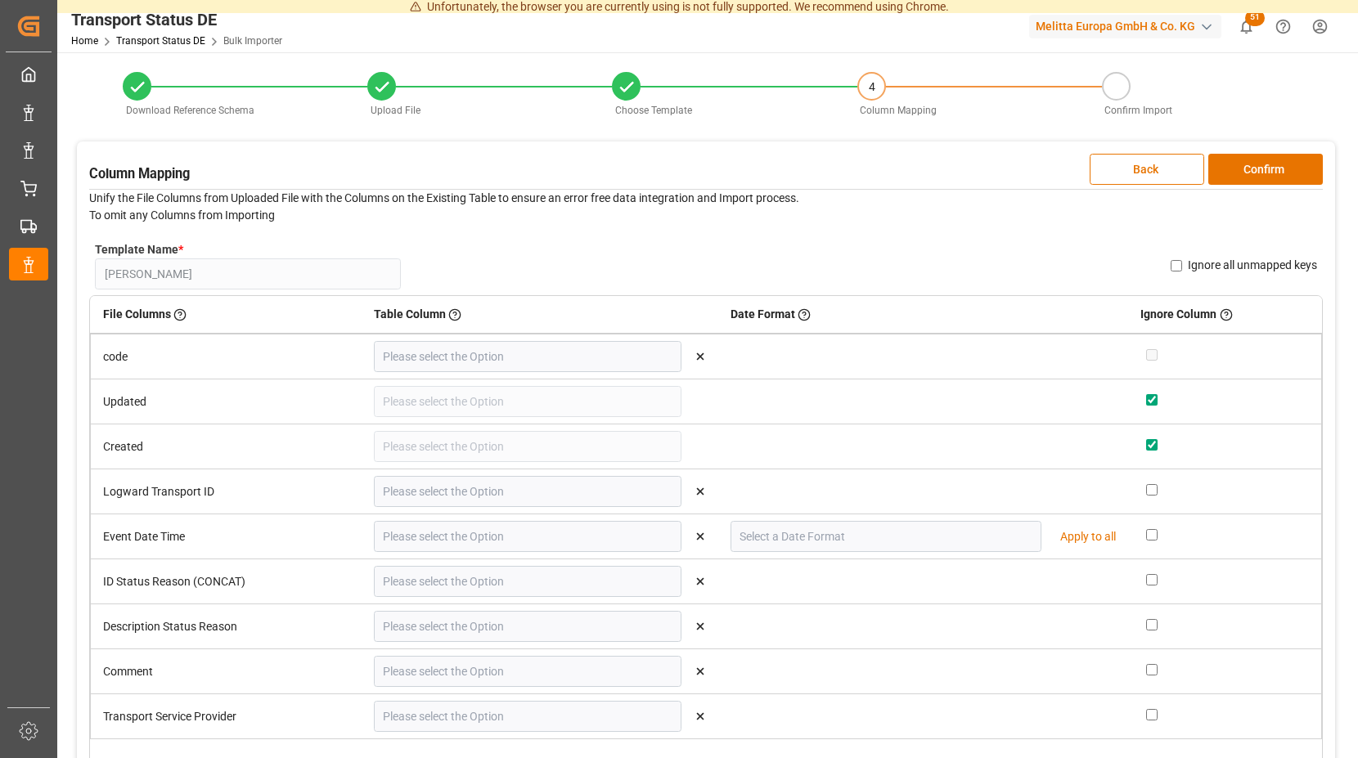
type input "code"
type input "Logward Transport ID"
type input "Event Date Time"
type input "DD.MM.YYYY"
type input "ID Status Reason (CONCAT)"
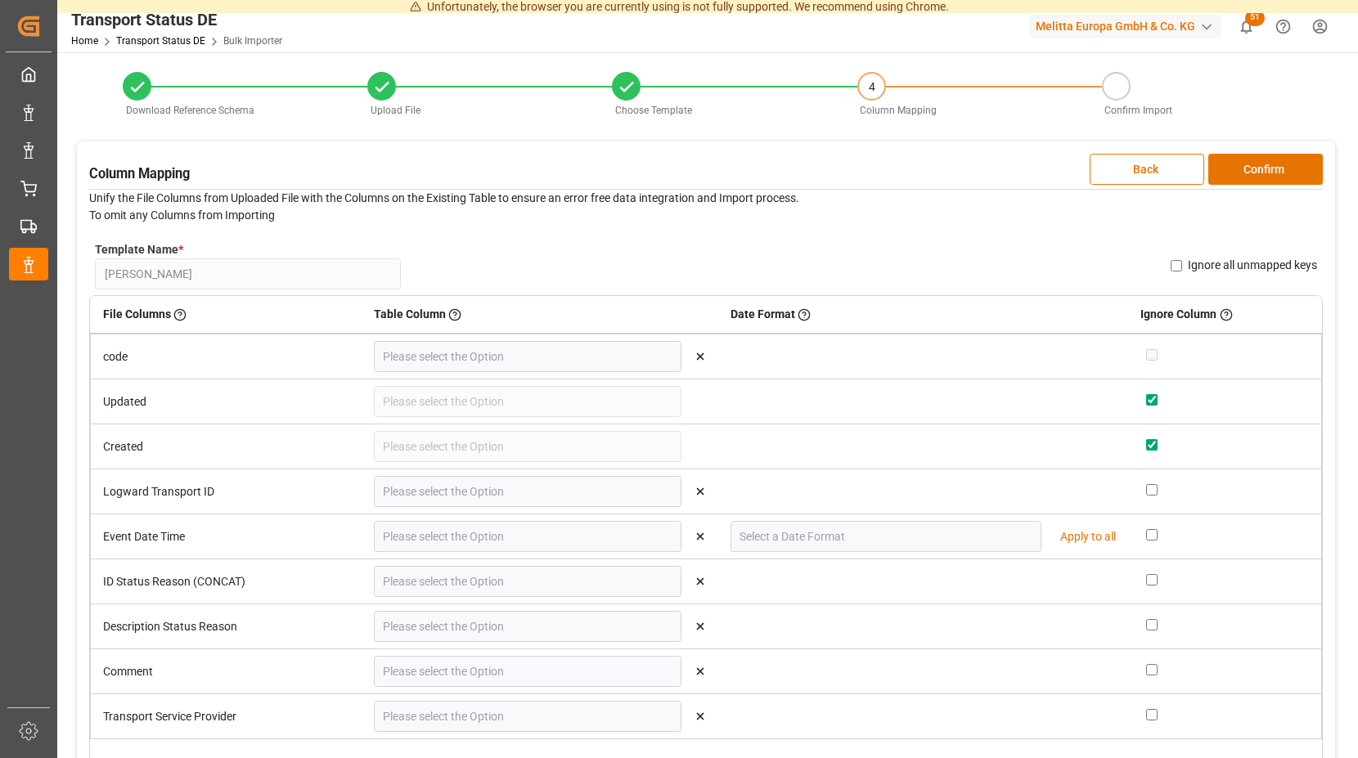
type input "Description Status Reason"
type input "Comment"
type input "Transport Service Provider"
click at [1271, 167] on button "Confirm" at bounding box center [1265, 169] width 115 height 31
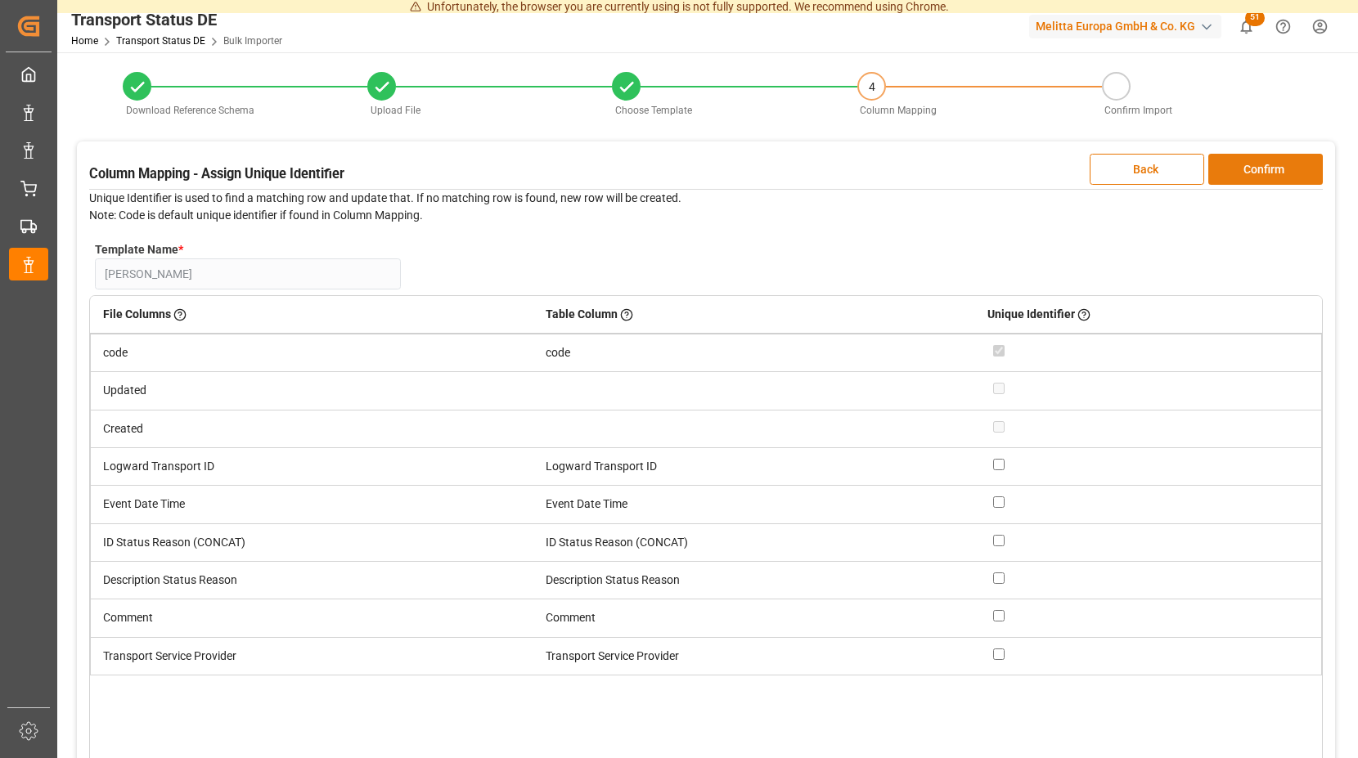
click at [1271, 167] on button "Confirm" at bounding box center [1265, 169] width 115 height 31
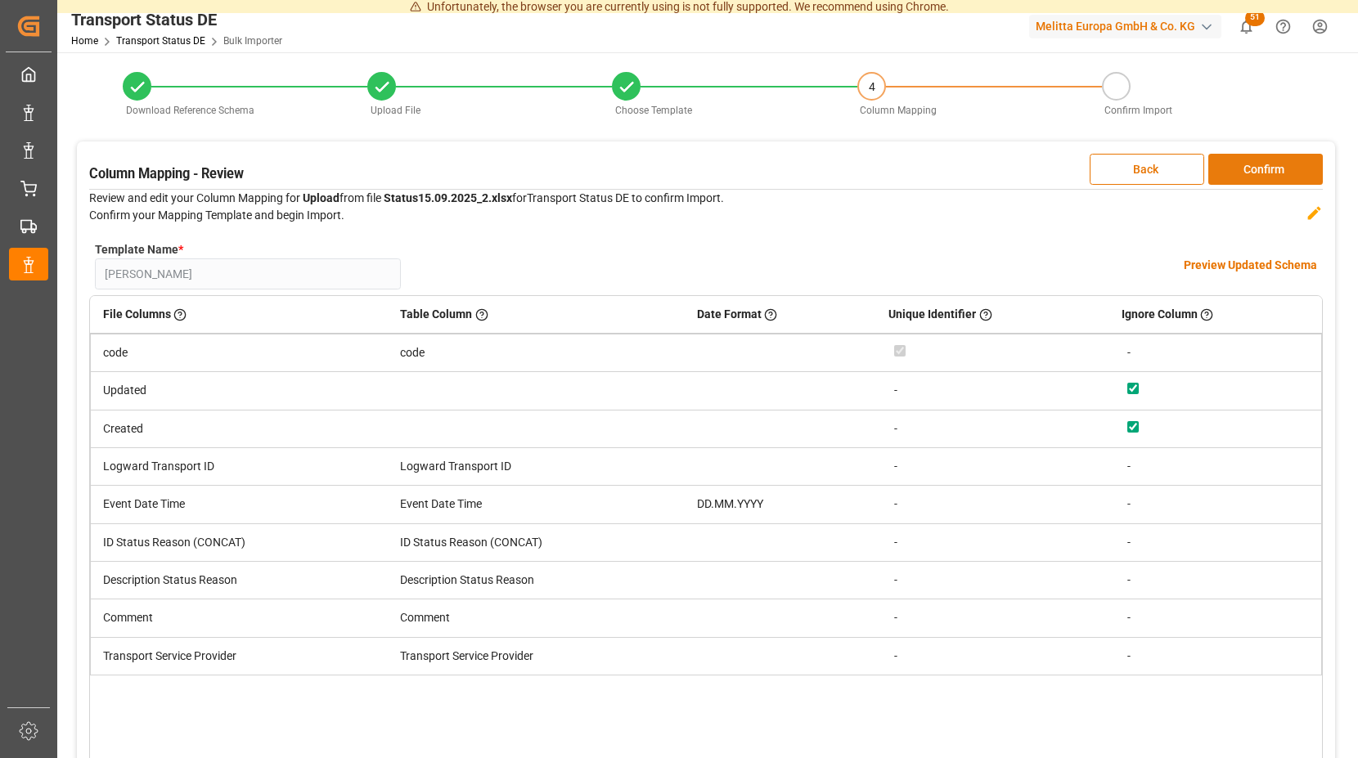
click at [1271, 166] on button "Confirm" at bounding box center [1265, 169] width 115 height 31
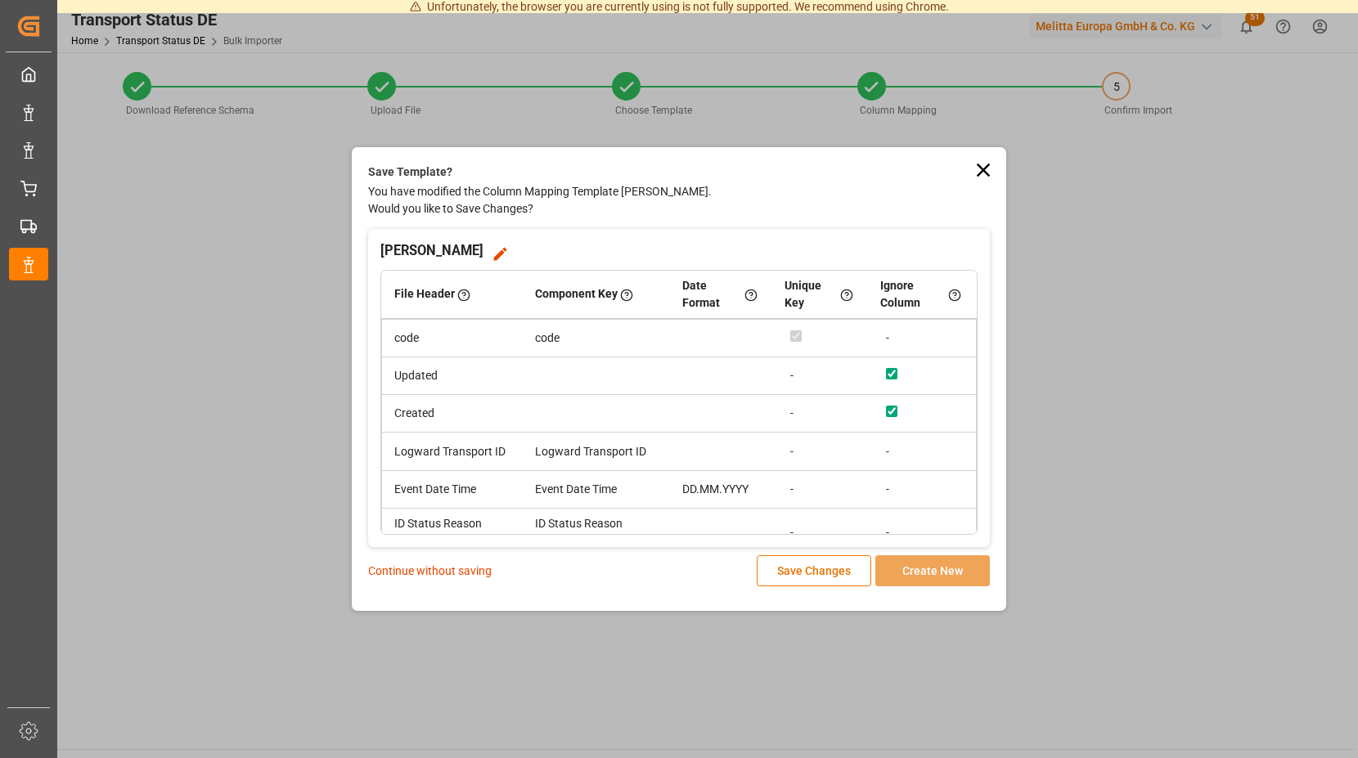
click at [456, 570] on p "Continue without saving" at bounding box center [430, 571] width 124 height 17
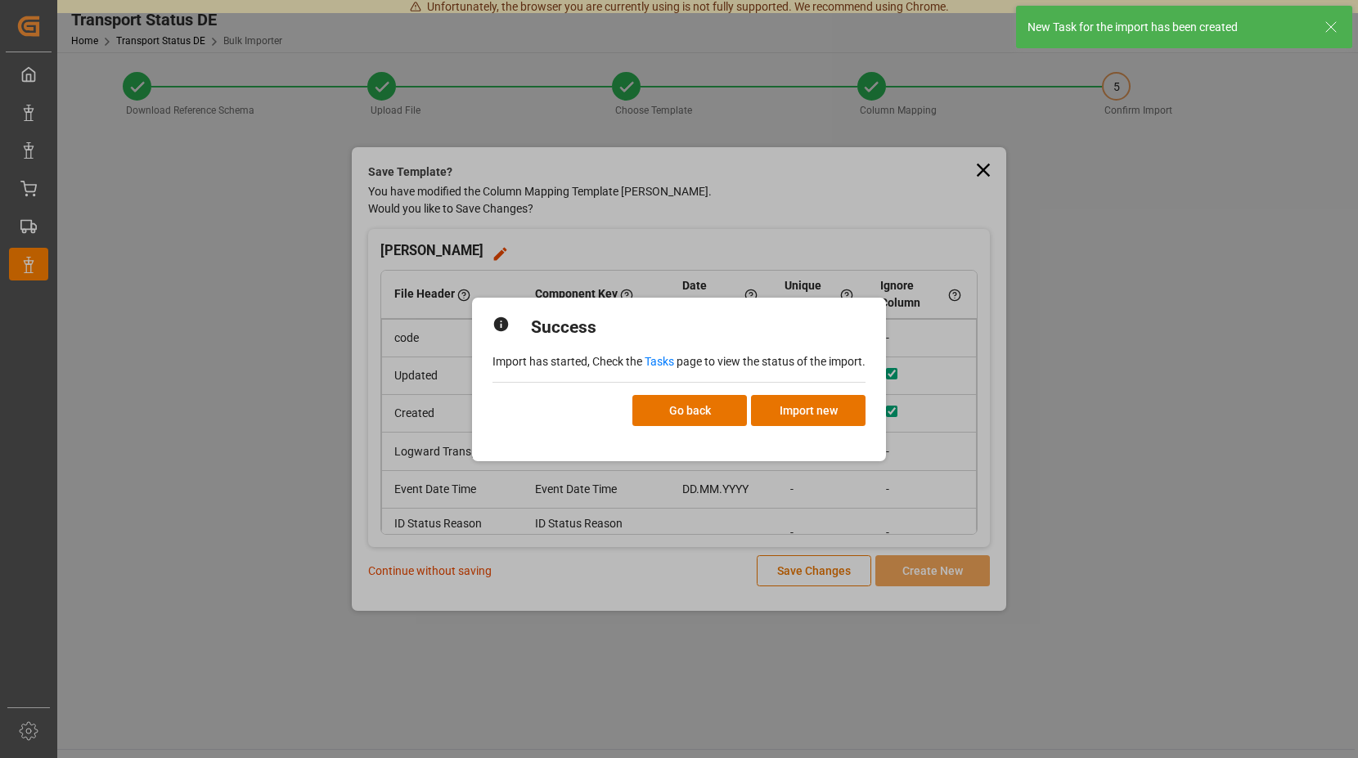
click at [659, 364] on link "Tasks" at bounding box center [659, 361] width 29 height 13
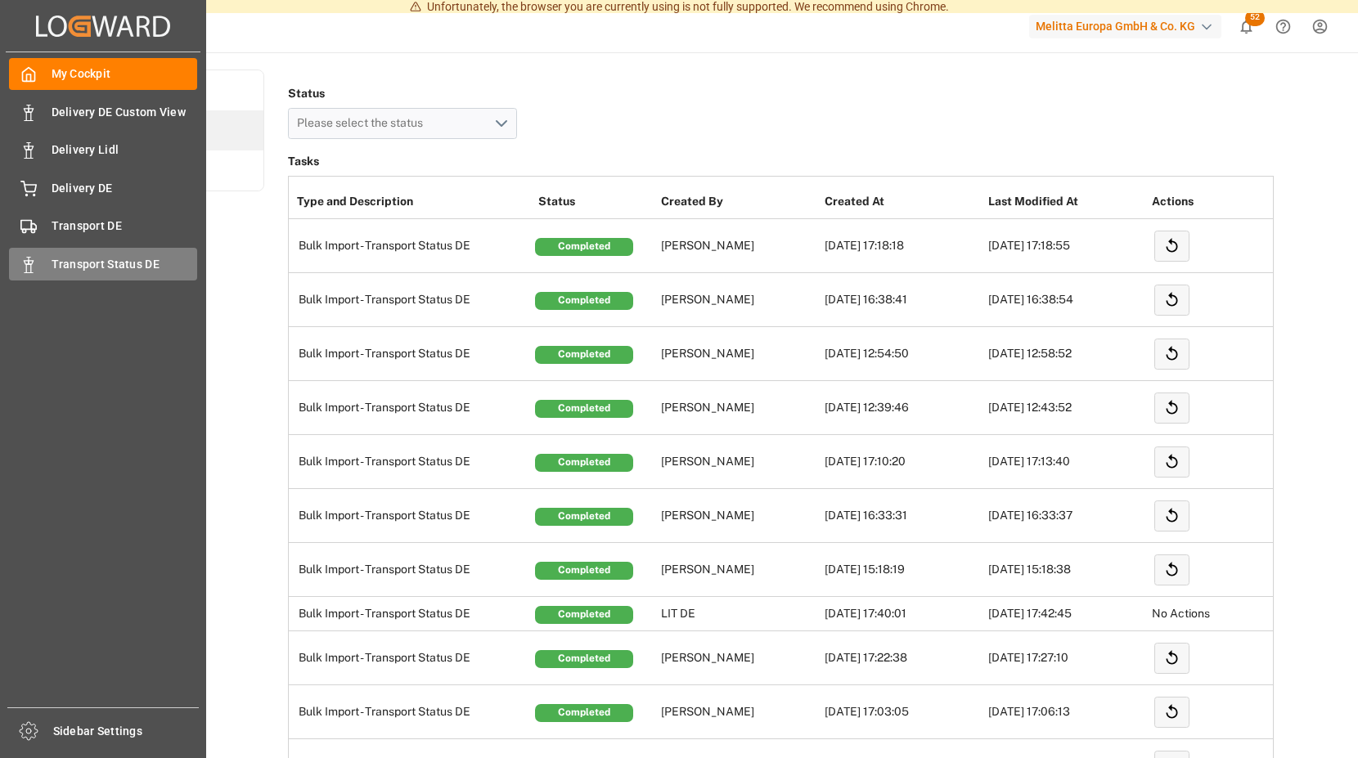
click at [72, 262] on span "Transport Status DE" at bounding box center [125, 264] width 146 height 17
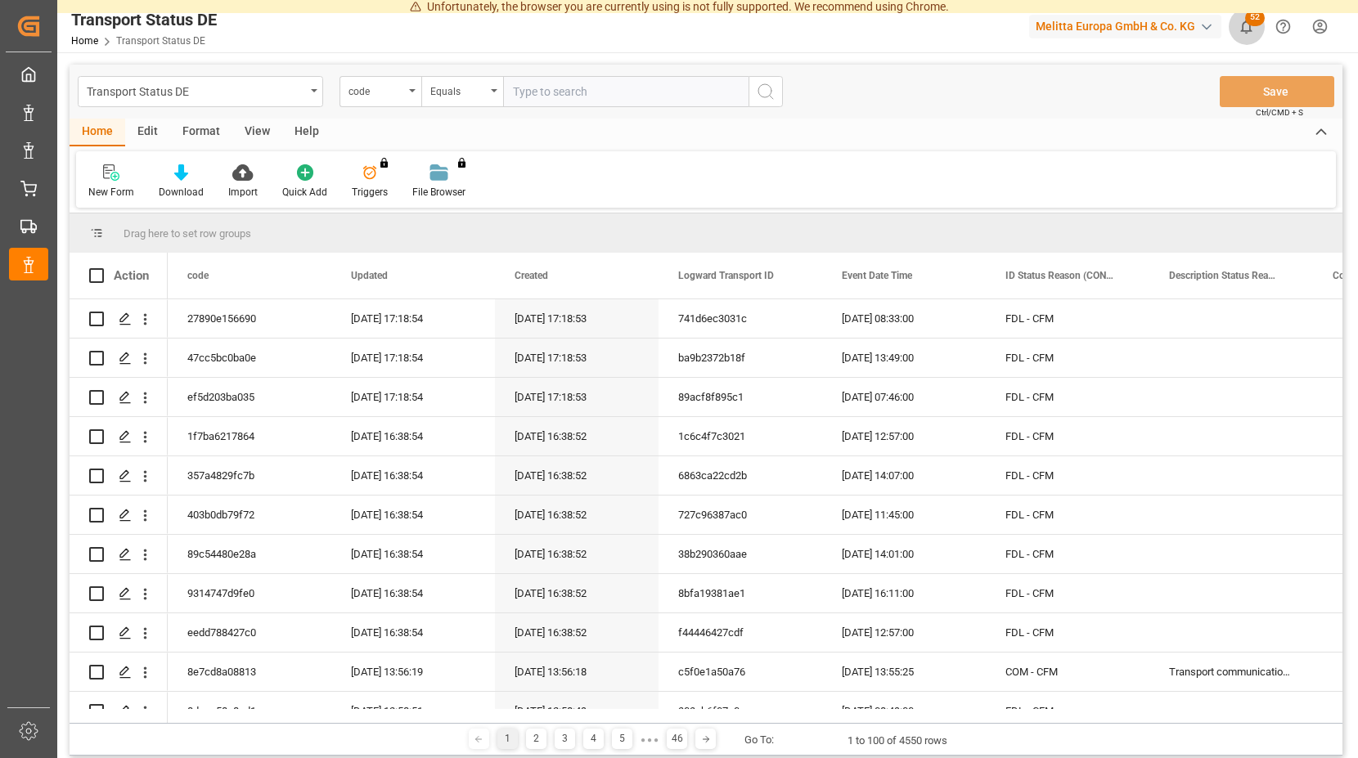
click at [1248, 25] on icon "show 52 new notifications" at bounding box center [1246, 26] width 17 height 17
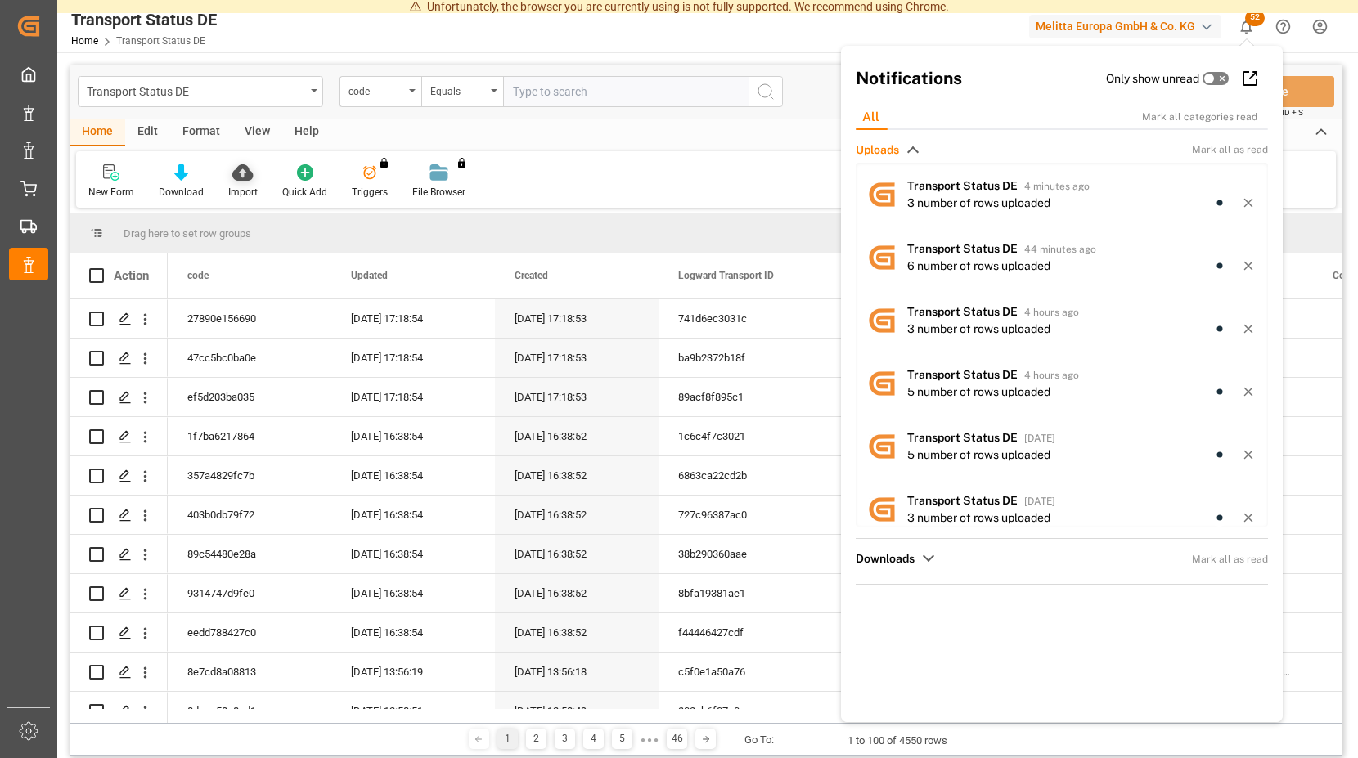
click at [240, 175] on icon at bounding box center [242, 172] width 20 height 16
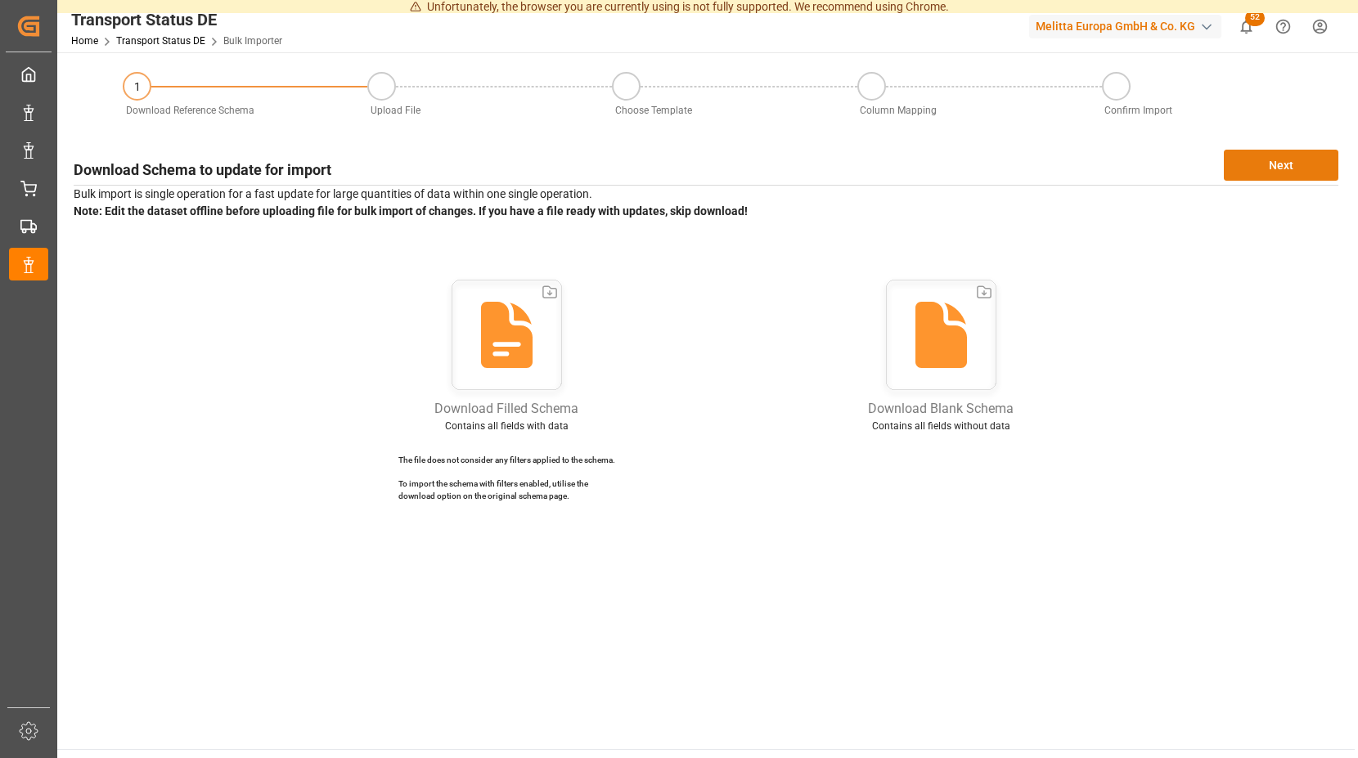
click at [1289, 160] on button "Next" at bounding box center [1281, 165] width 115 height 31
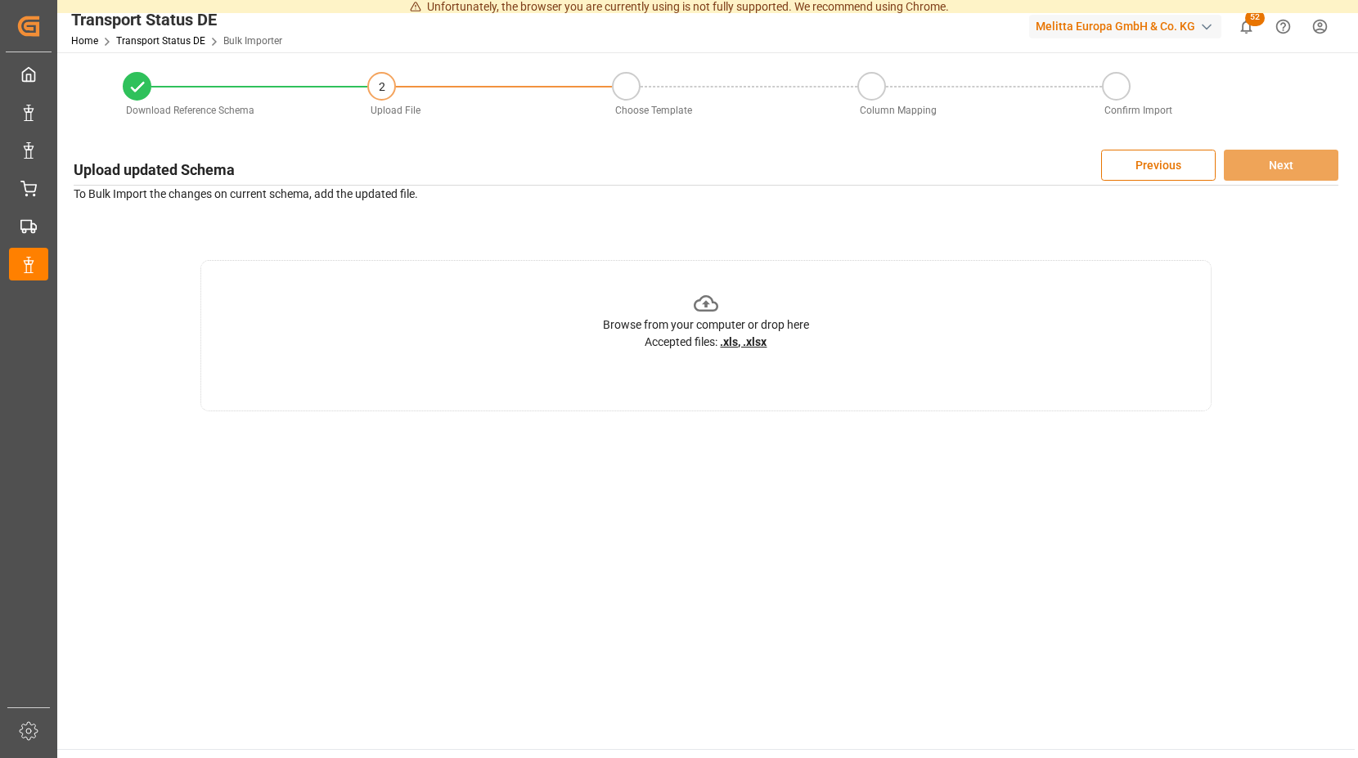
click at [707, 301] on icon at bounding box center [706, 303] width 25 height 16
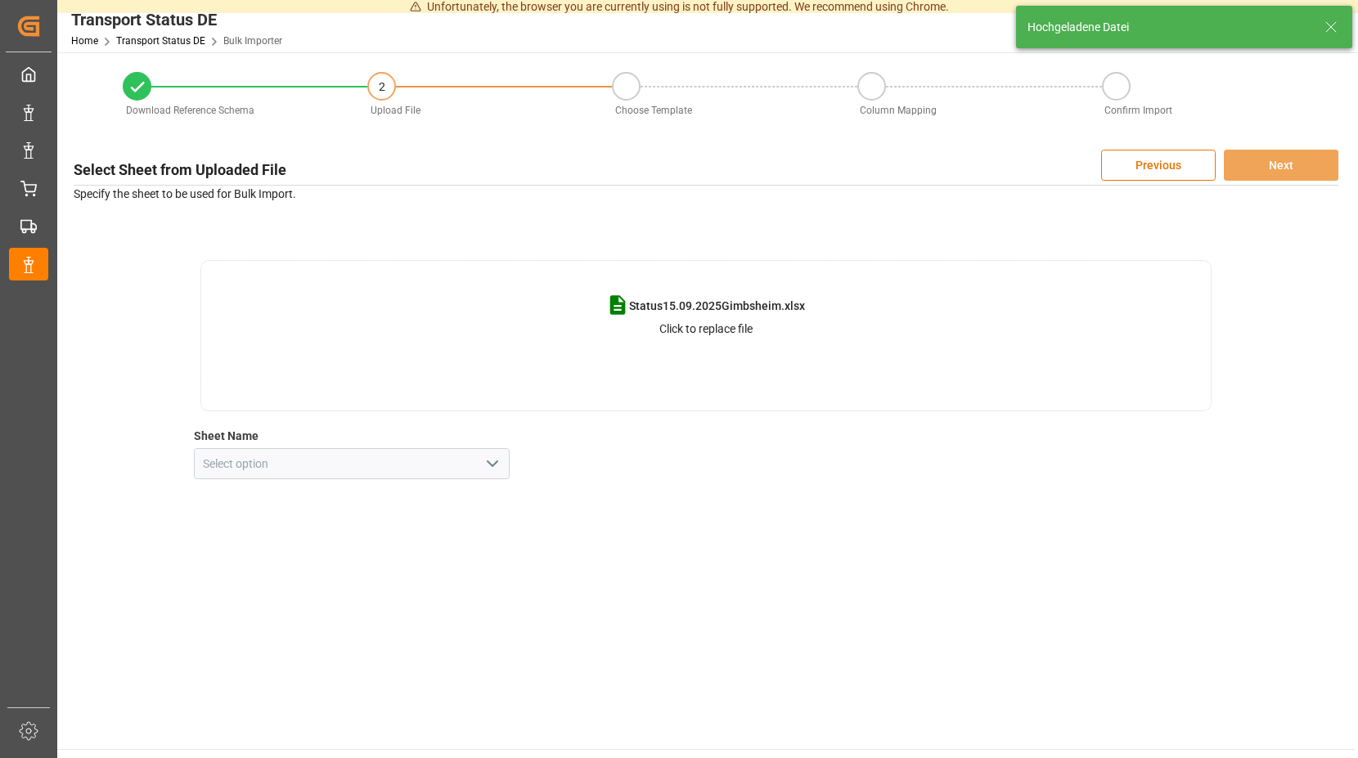
click at [490, 473] on icon "open menu" at bounding box center [493, 464] width 20 height 20
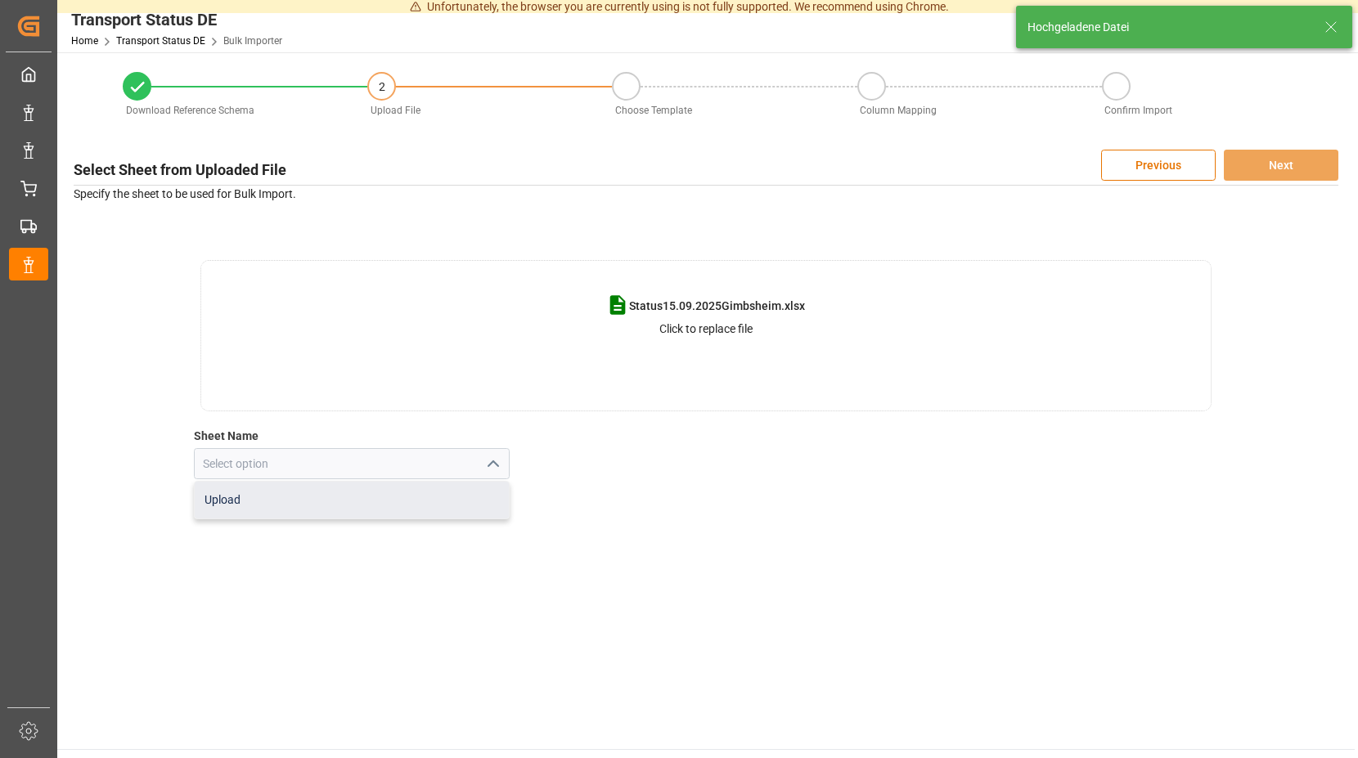
click at [317, 497] on div "Upload" at bounding box center [352, 500] width 315 height 37
type input "Upload"
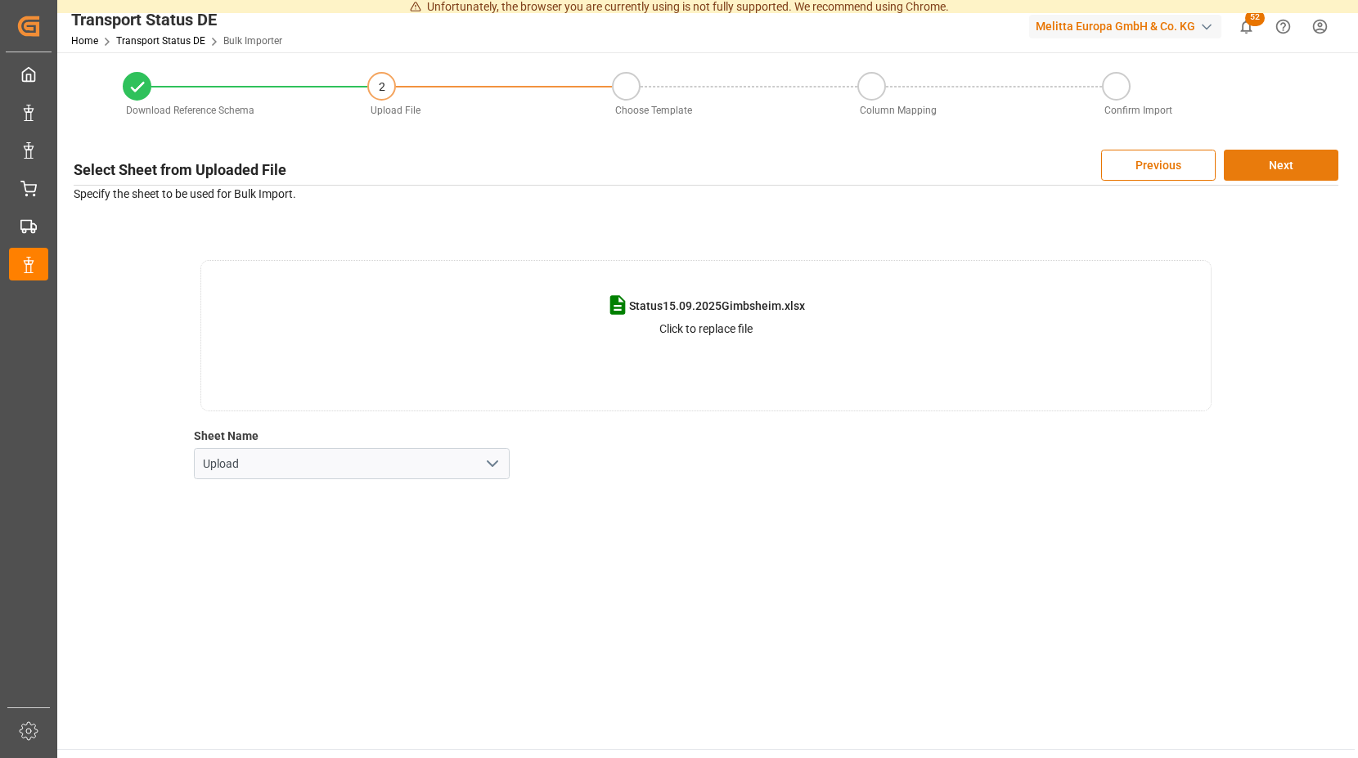
click at [1258, 160] on button "Next" at bounding box center [1281, 165] width 115 height 31
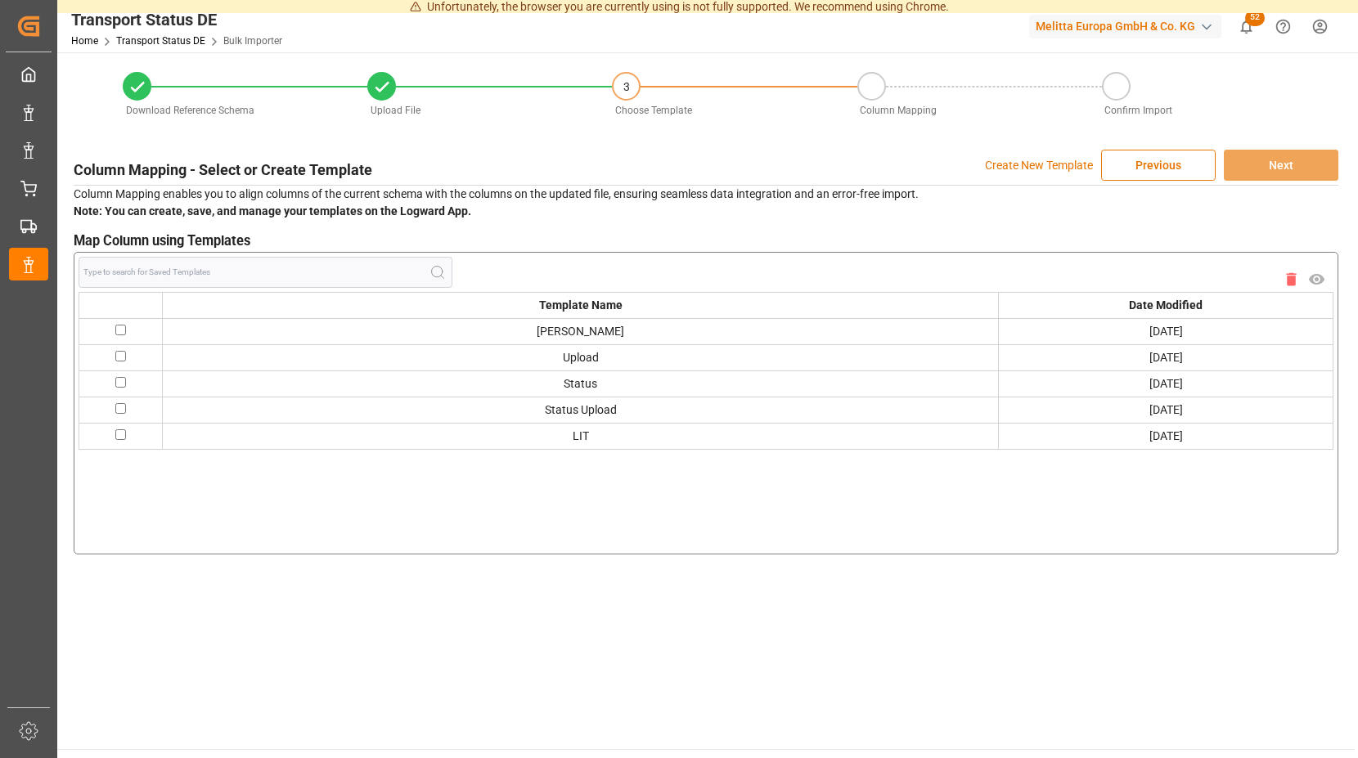
click at [118, 331] on input "checkbox" at bounding box center [120, 330] width 11 height 11
checkbox input "true"
click at [1261, 162] on button "Next" at bounding box center [1281, 165] width 115 height 31
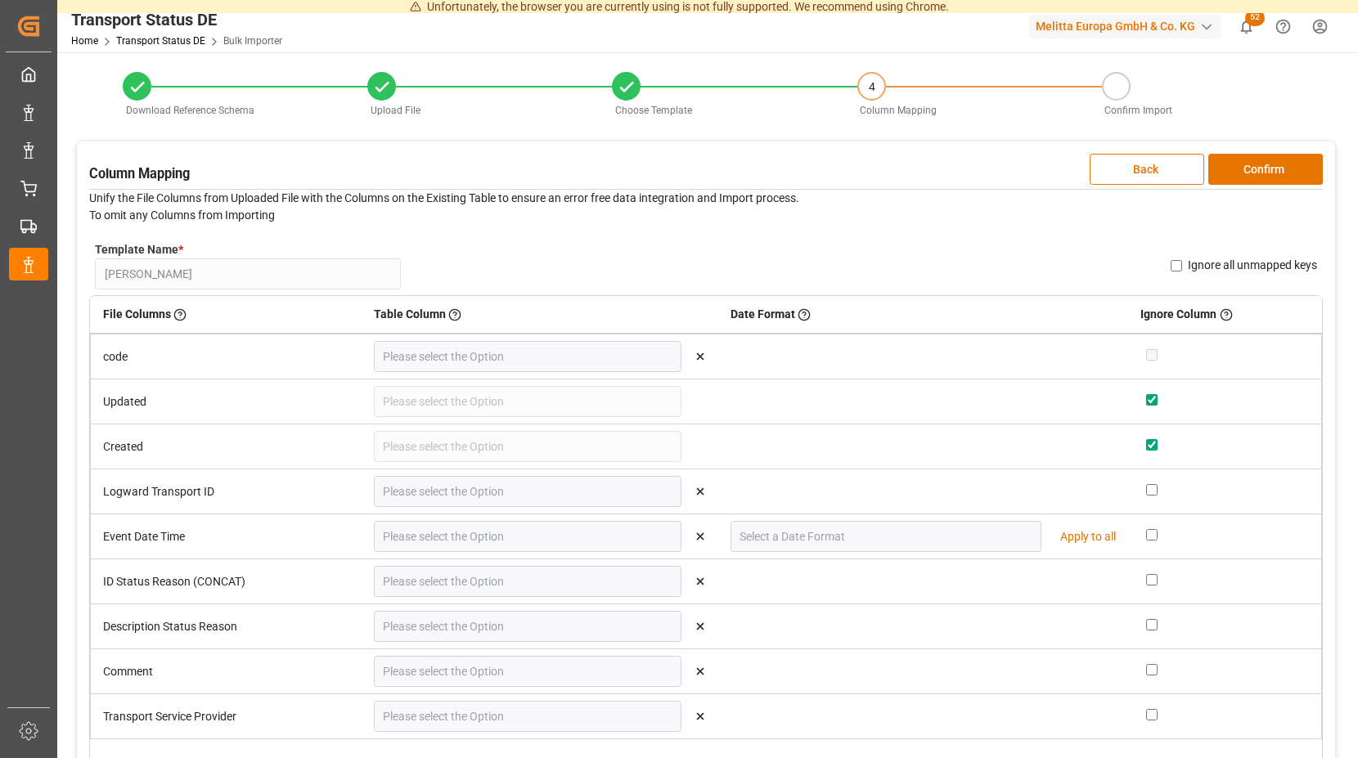
type input "code"
type input "Logward Transport ID"
type input "Event Date Time"
type input "DD.MM.YYYY"
type input "ID Status Reason (CONCAT)"
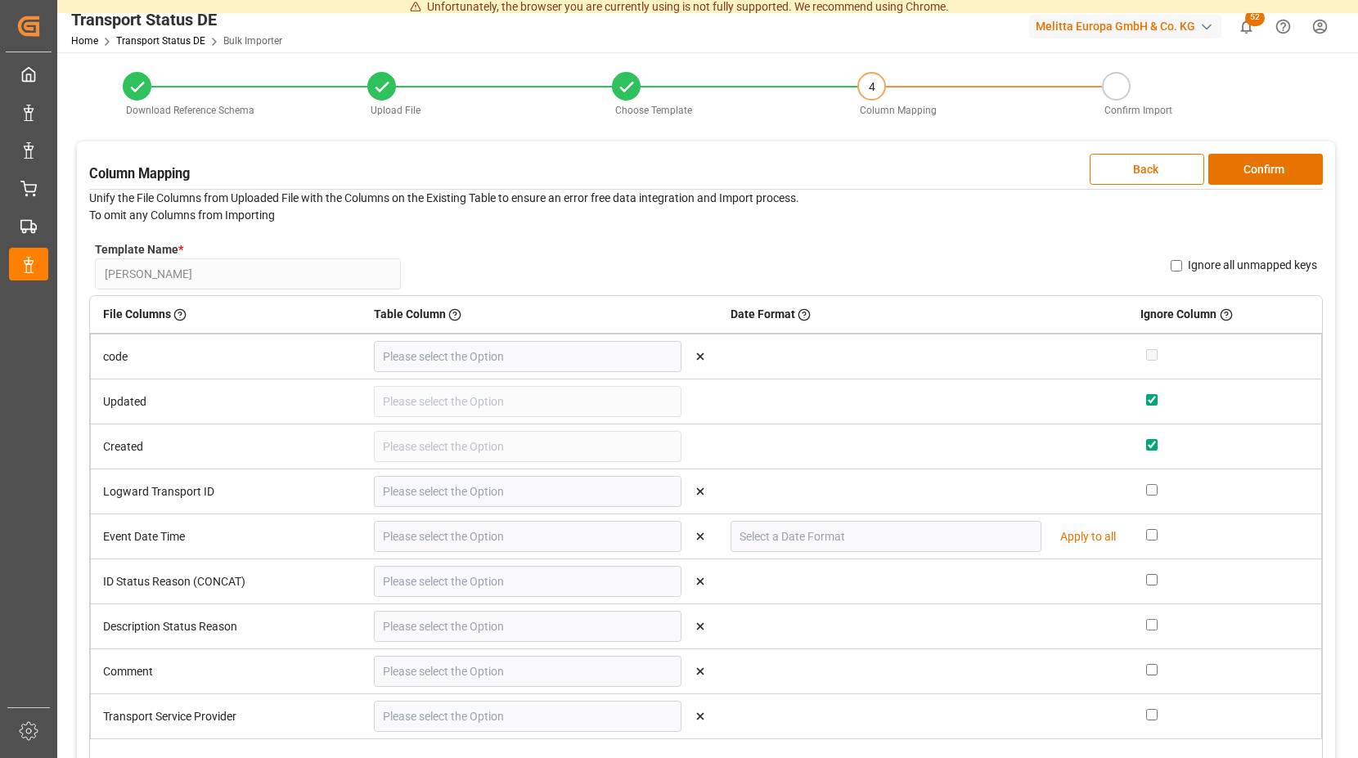
type input "Description Status Reason"
type input "Comment"
type input "Transport Service Provider"
click at [1268, 165] on button "Confirm" at bounding box center [1265, 169] width 115 height 31
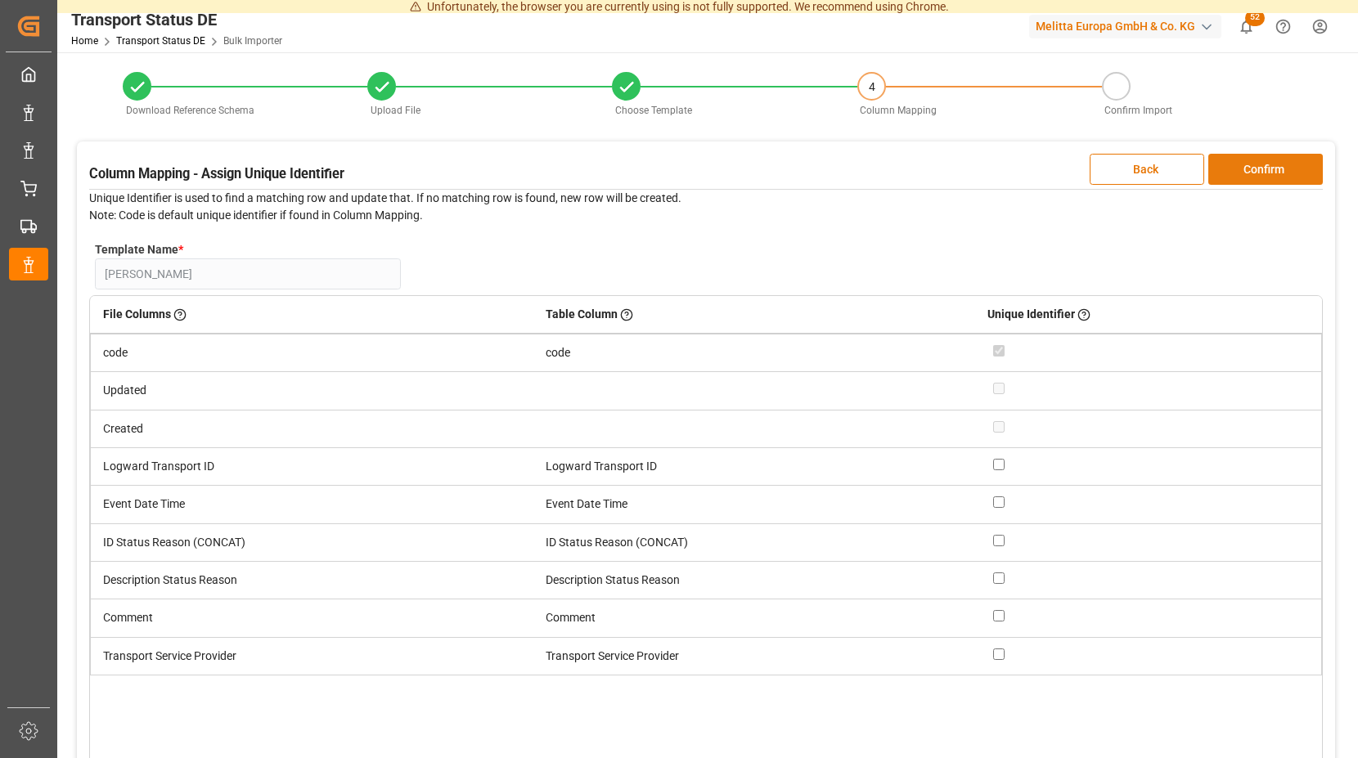
click at [1240, 164] on button "Confirm" at bounding box center [1265, 169] width 115 height 31
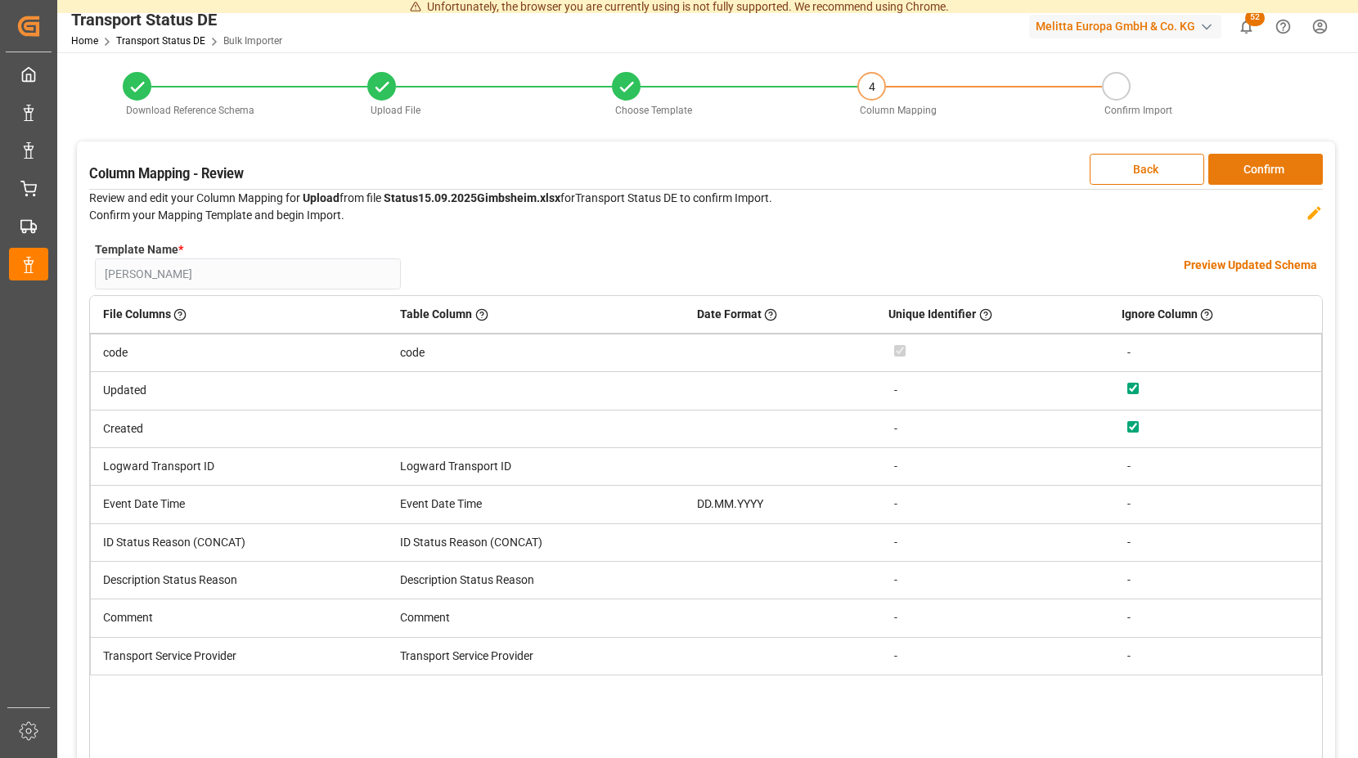
click at [1258, 164] on button "Confirm" at bounding box center [1265, 169] width 115 height 31
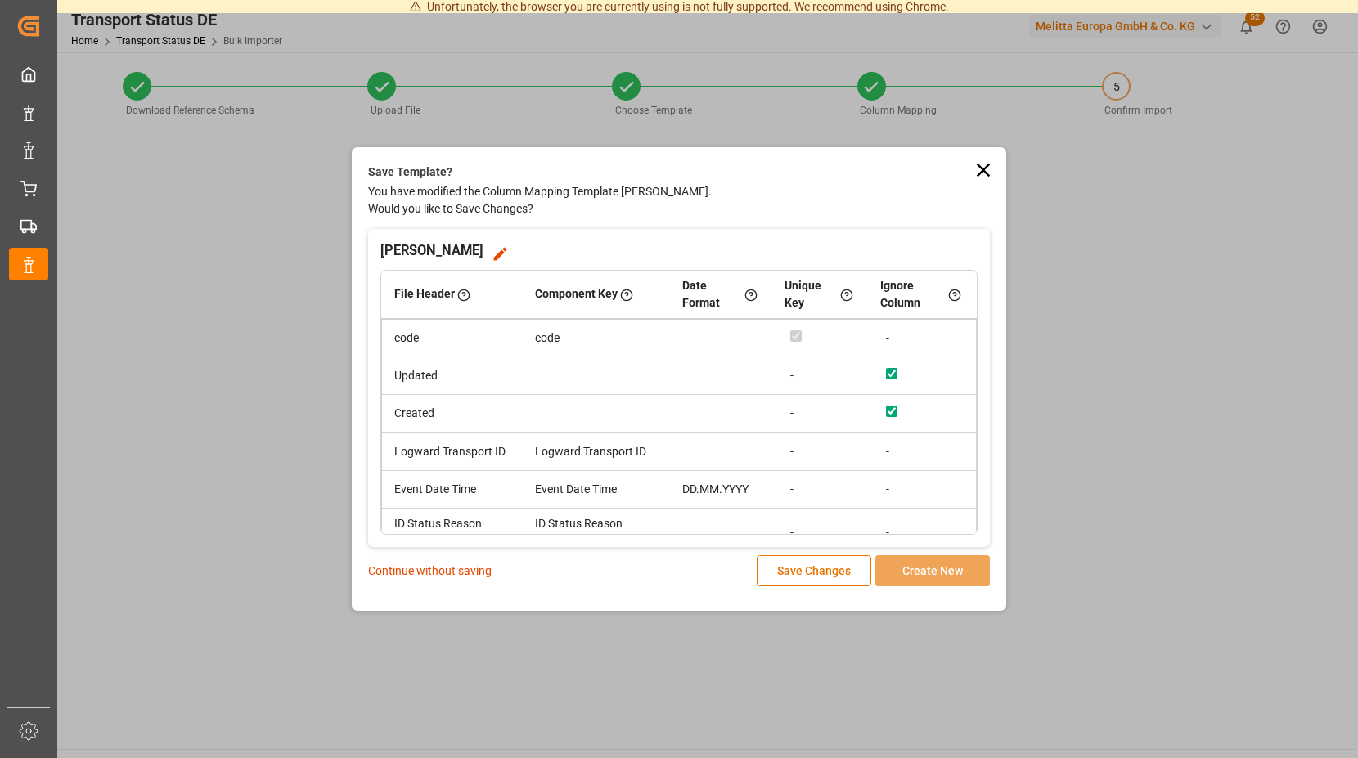
click at [447, 566] on p "Continue without saving" at bounding box center [430, 571] width 124 height 17
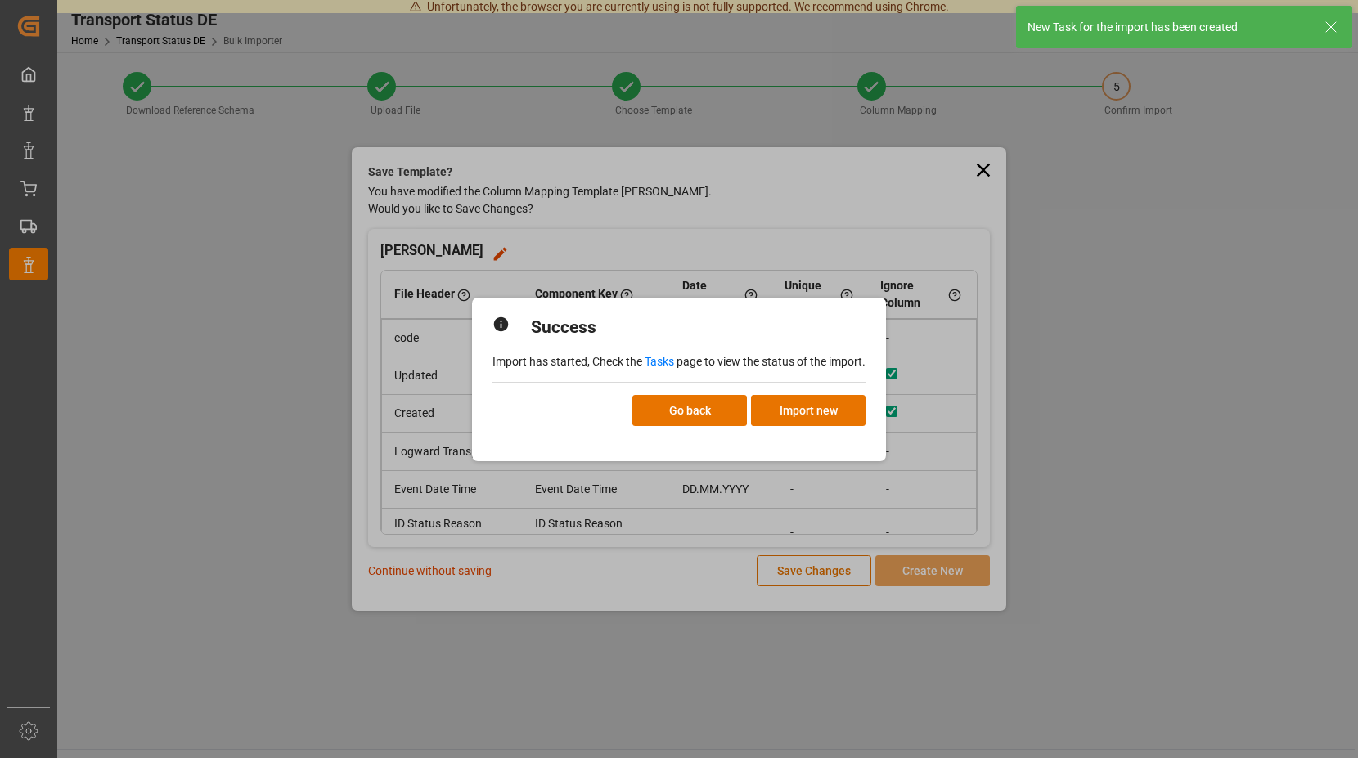
click at [659, 362] on link "Tasks" at bounding box center [659, 361] width 29 height 13
